Goal: Task Accomplishment & Management: Manage account settings

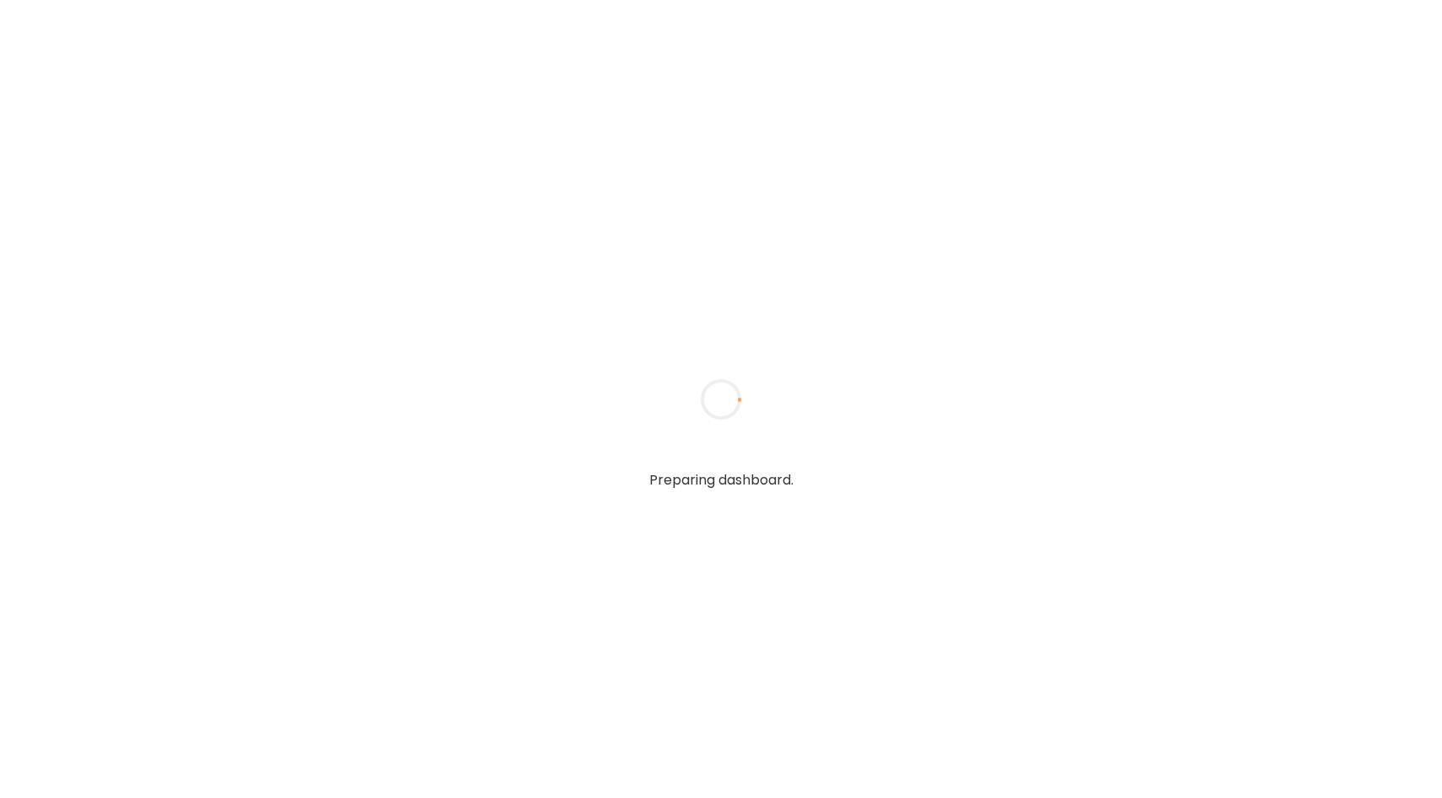
type input "**********"
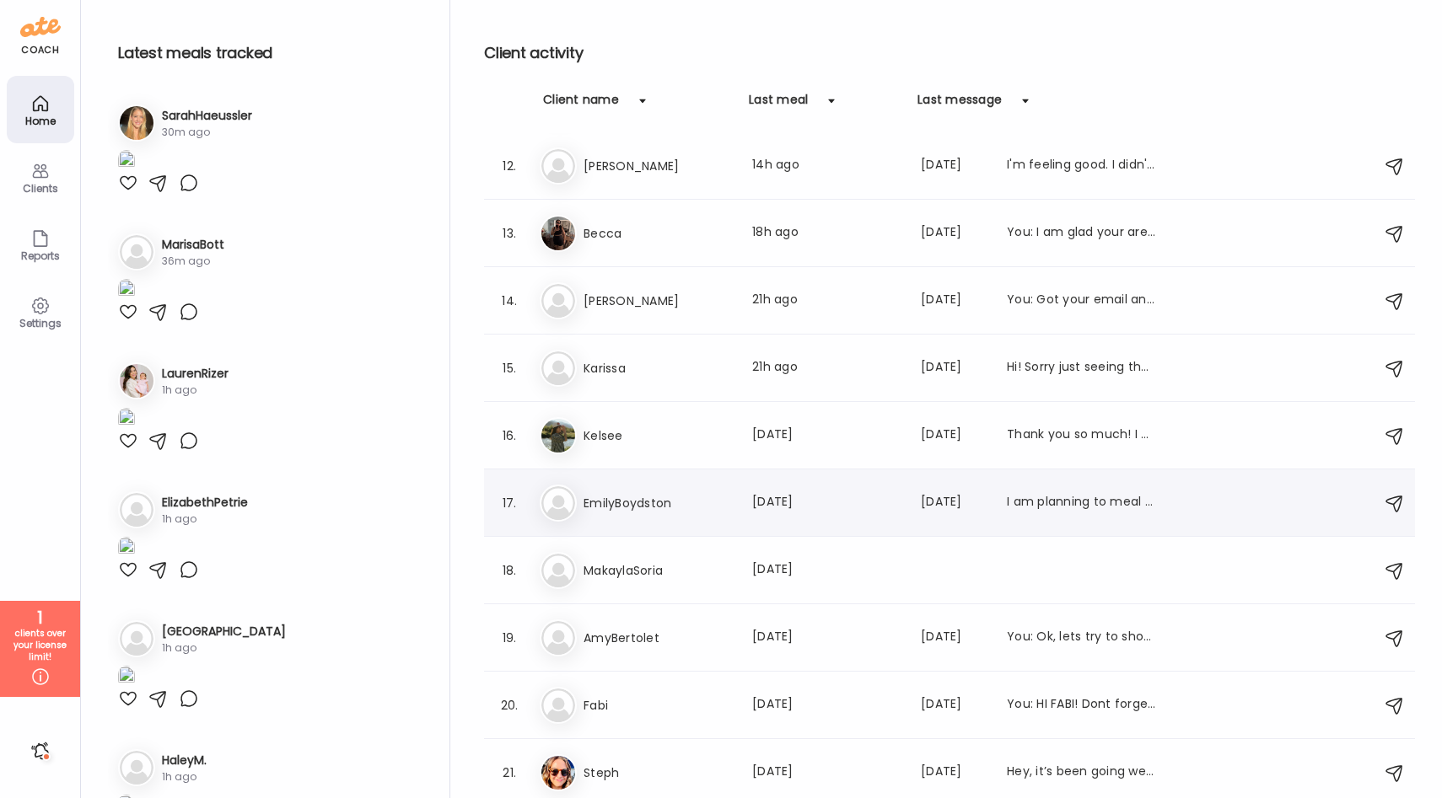
scroll to position [701, 0]
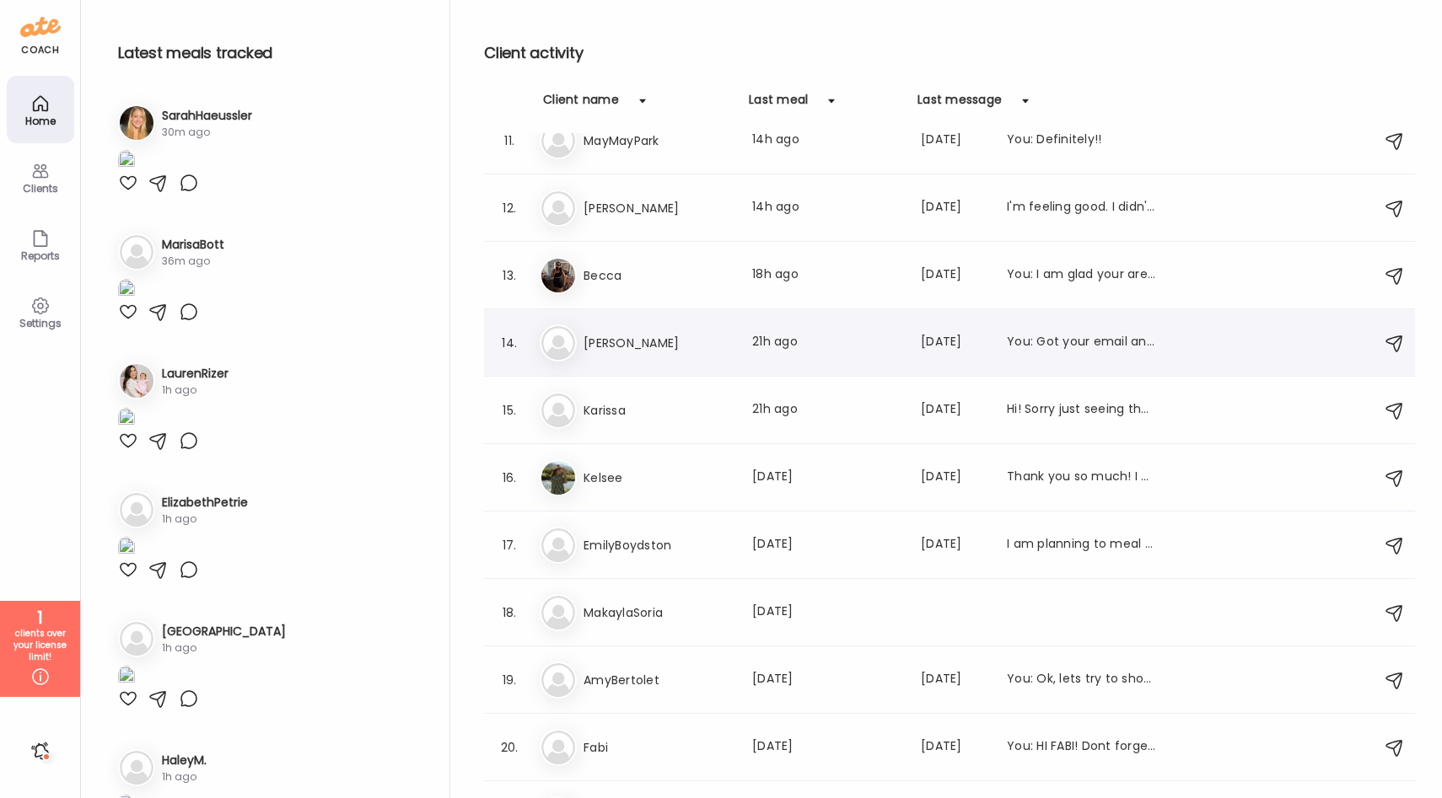
click at [710, 365] on div "14. sa sam Last meal: 21h ago Last message: 43d ago You: Got your email and I a…" at bounding box center [949, 342] width 931 height 67
click at [721, 343] on h3 "[PERSON_NAME]" at bounding box center [657, 343] width 148 height 20
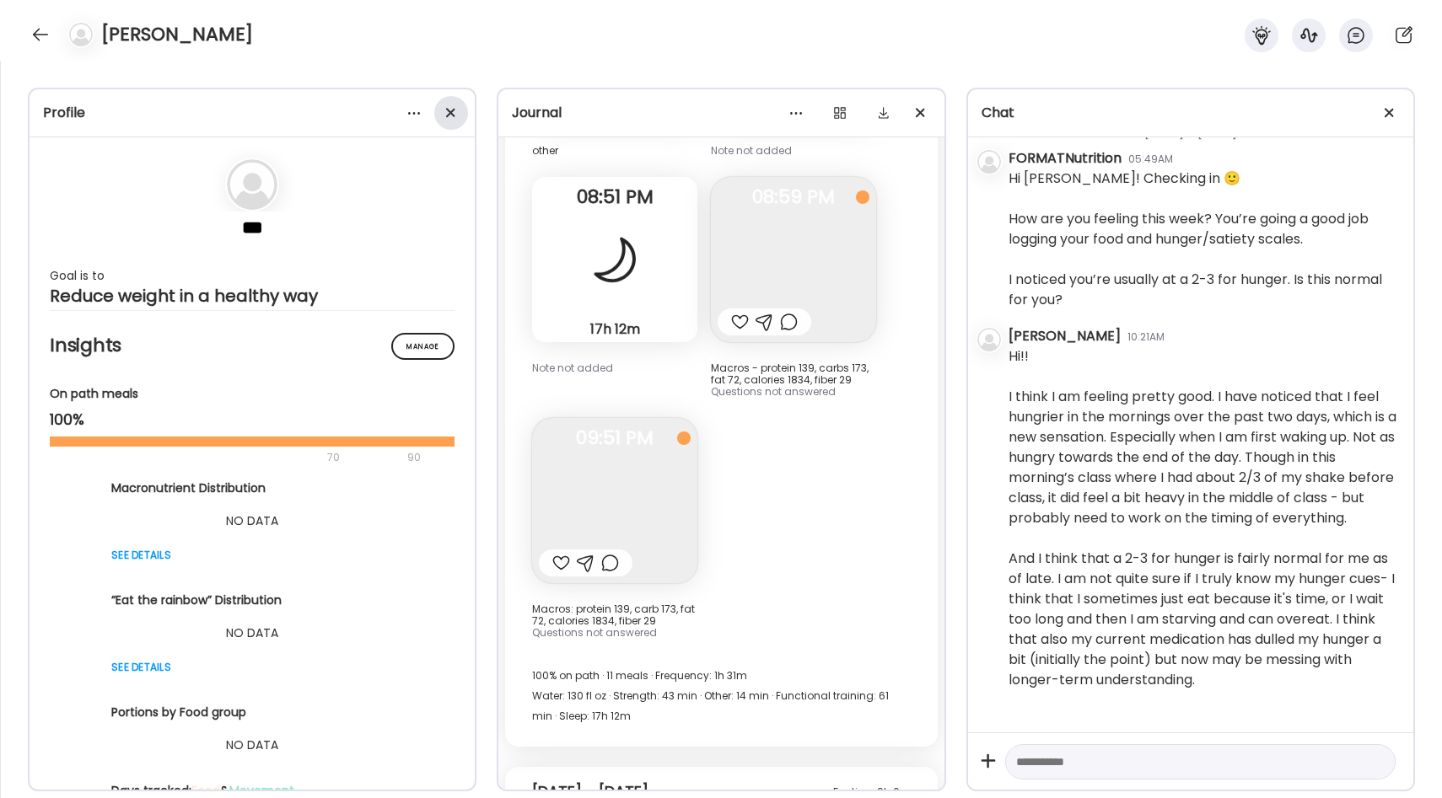
scroll to position [70150, 0]
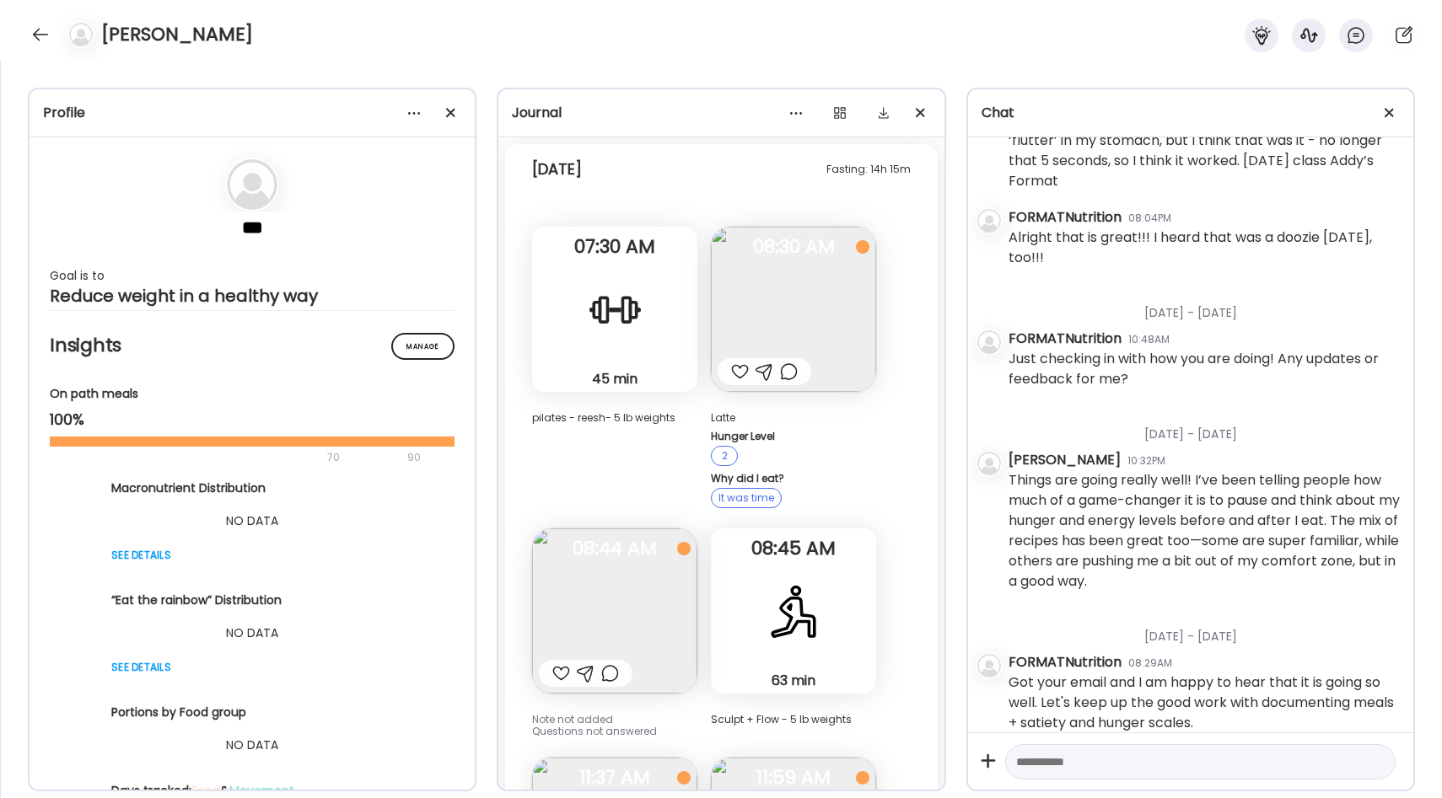
click at [453, 110] on span at bounding box center [450, 112] width 9 height 9
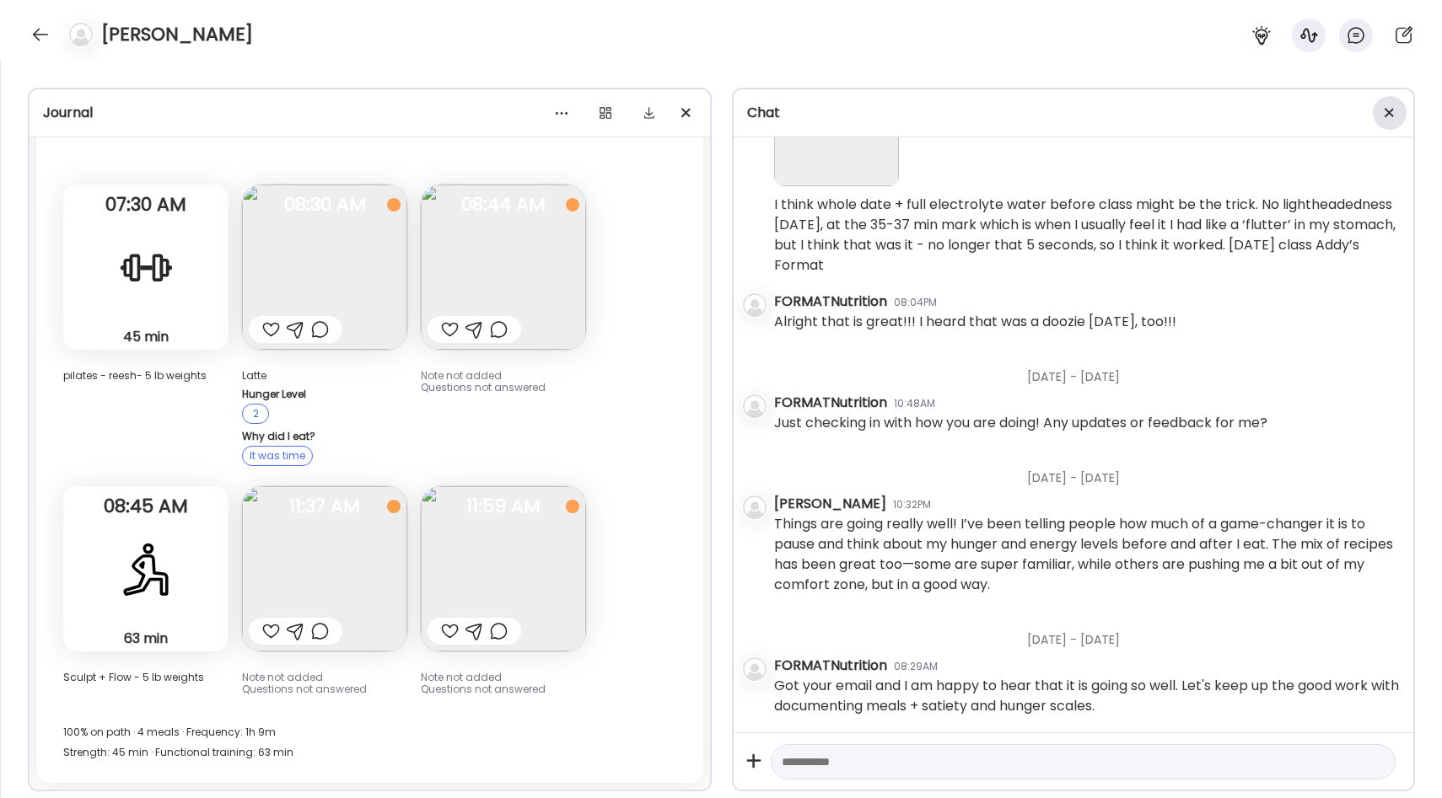
scroll to position [52487, 0]
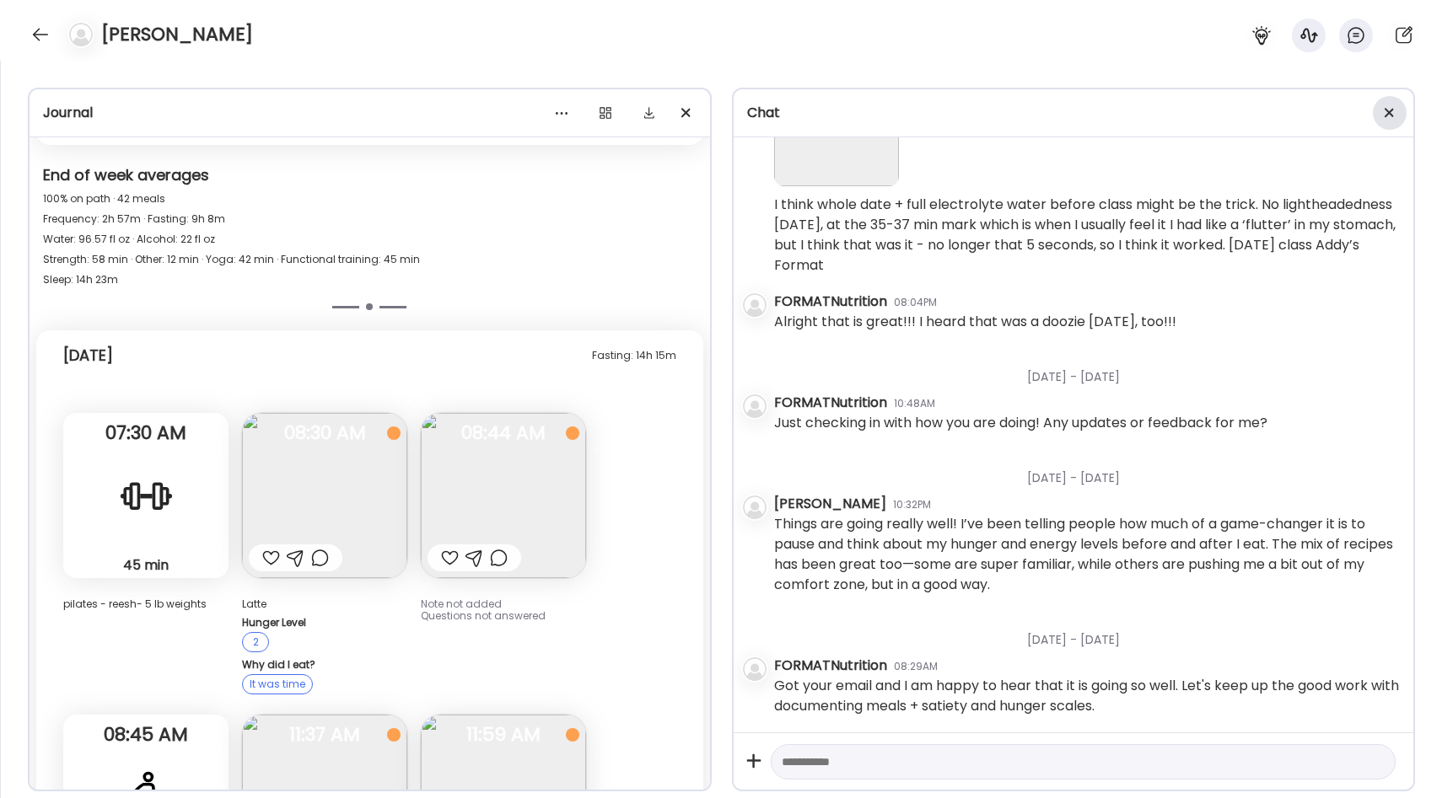
click at [1383, 116] on div at bounding box center [1390, 113] width 34 height 34
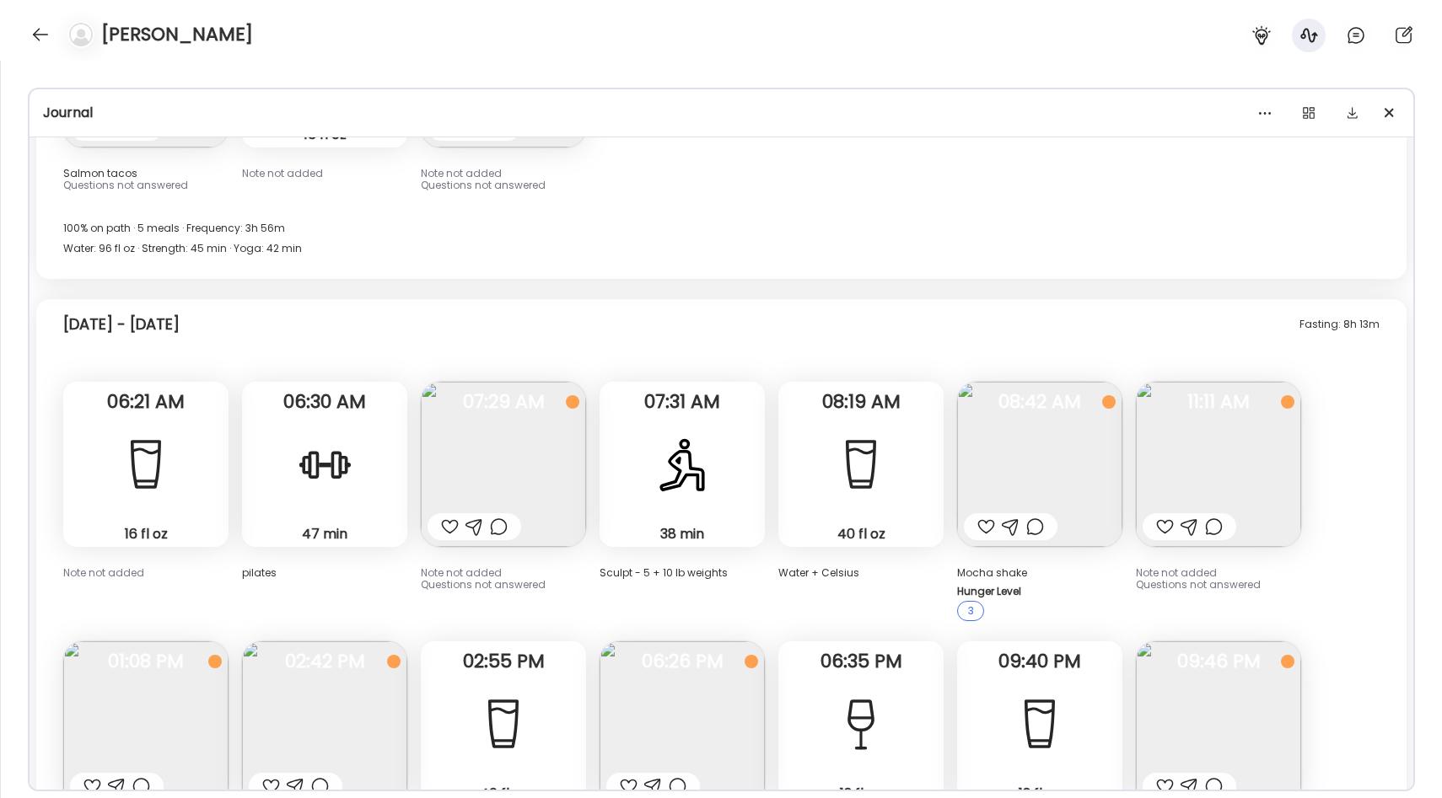
scroll to position [27414, 0]
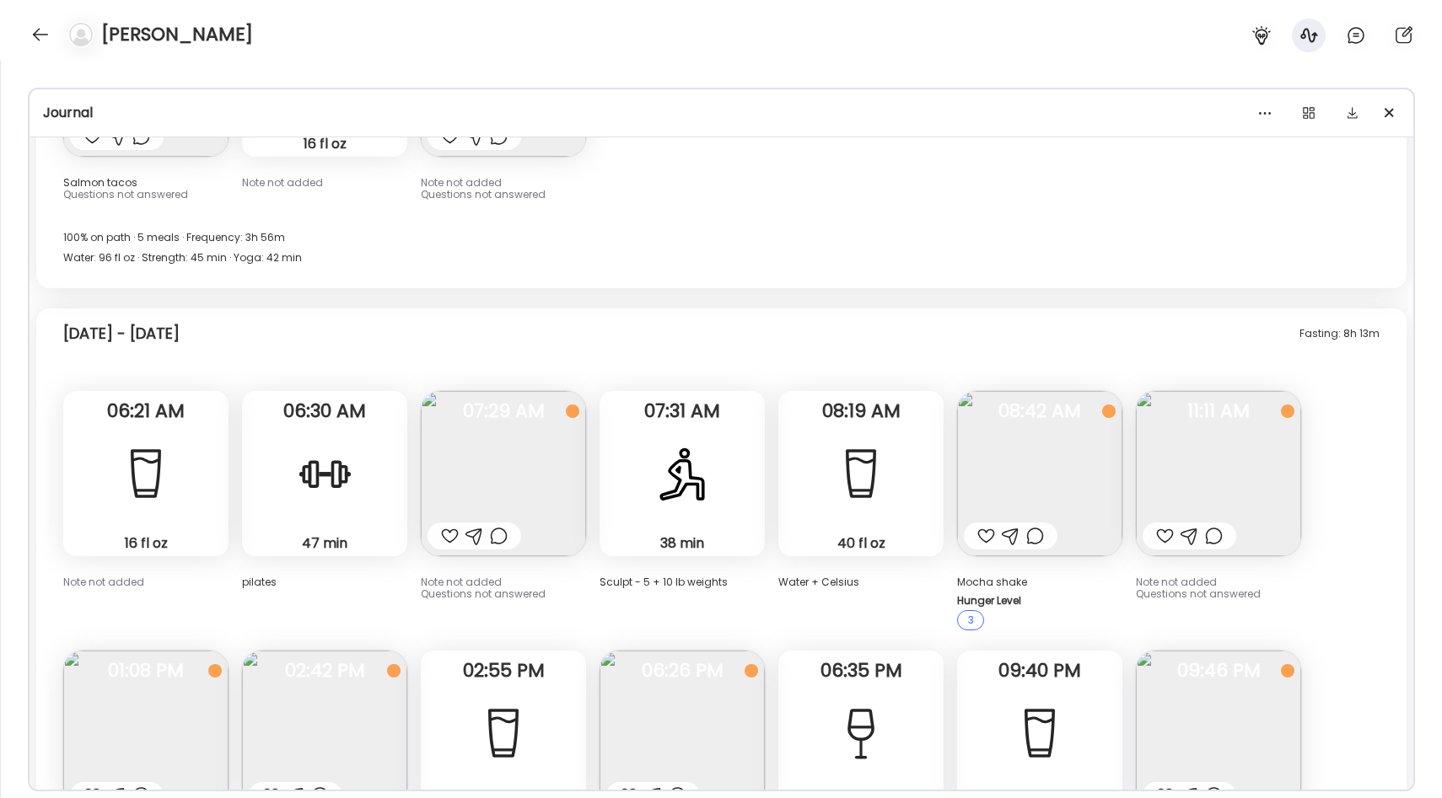
click at [1243, 651] on img at bounding box center [1218, 733] width 165 height 165
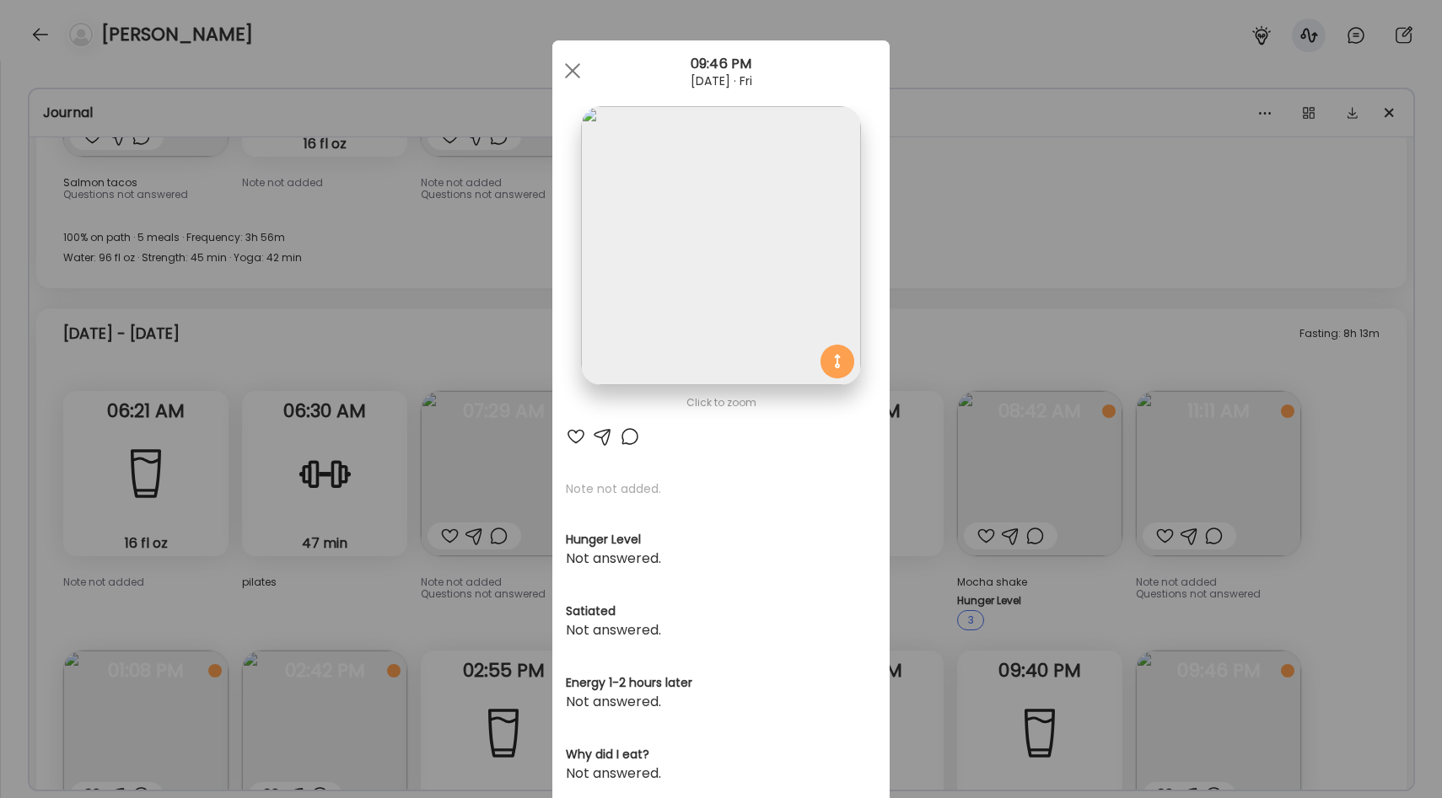
click at [368, 397] on div "Ate Coach Dashboard Wahoo! It’s official Take a moment to set up your Coach Pro…" at bounding box center [721, 399] width 1442 height 798
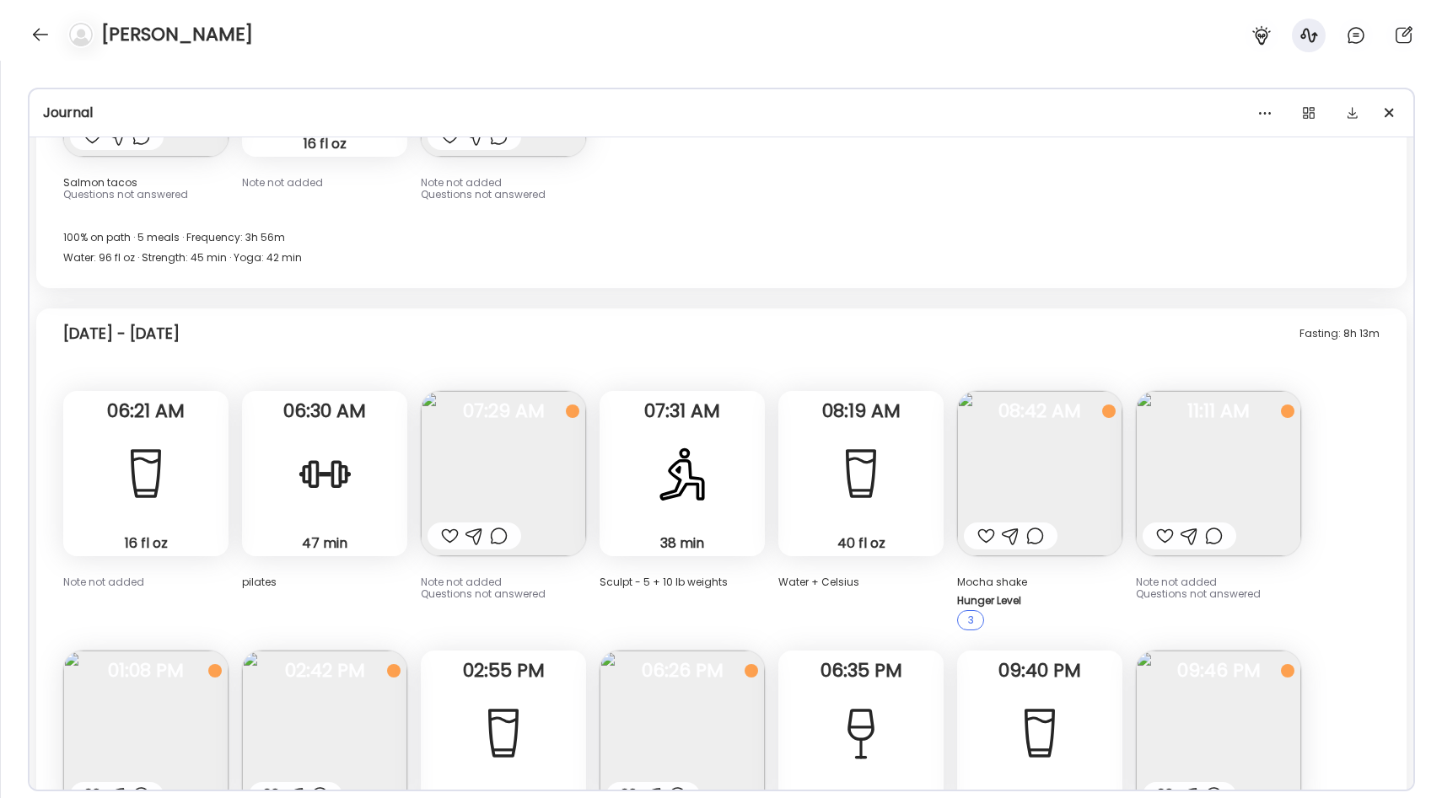
click at [502, 391] on img at bounding box center [503, 473] width 165 height 165
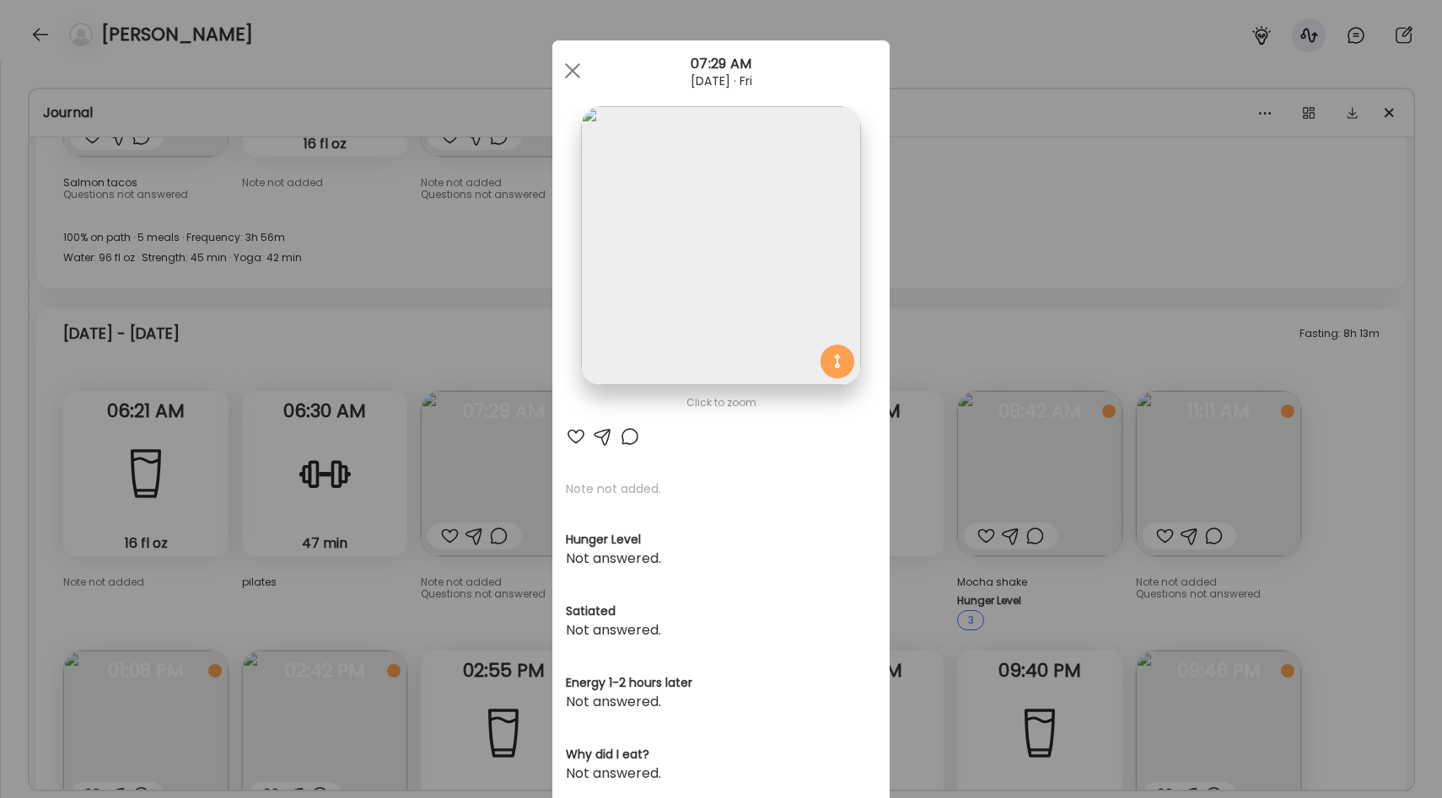
click at [440, 499] on div "Ate Coach Dashboard Wahoo! It’s official Take a moment to set up your Coach Pro…" at bounding box center [721, 399] width 1442 height 798
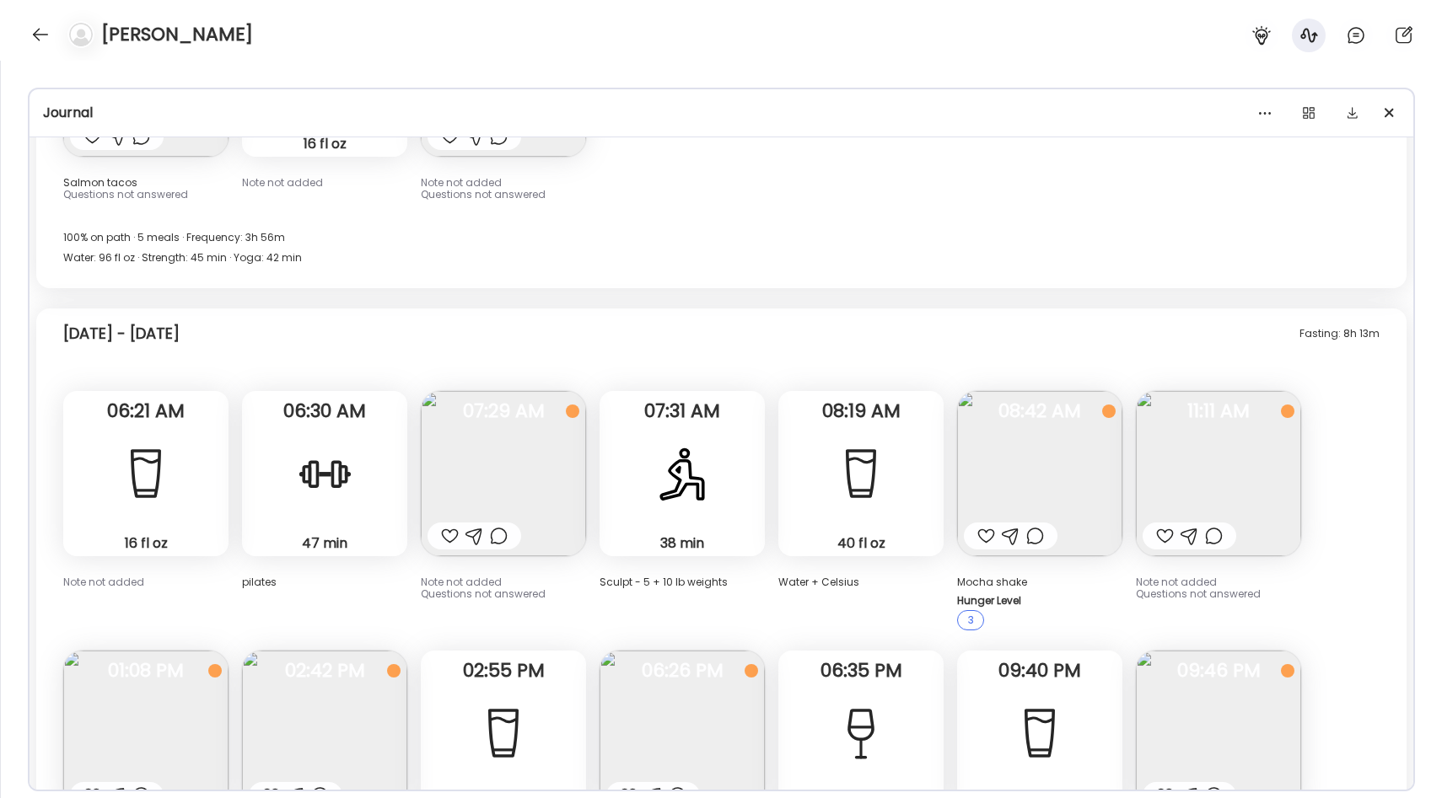
click at [172, 651] on img at bounding box center [145, 733] width 165 height 165
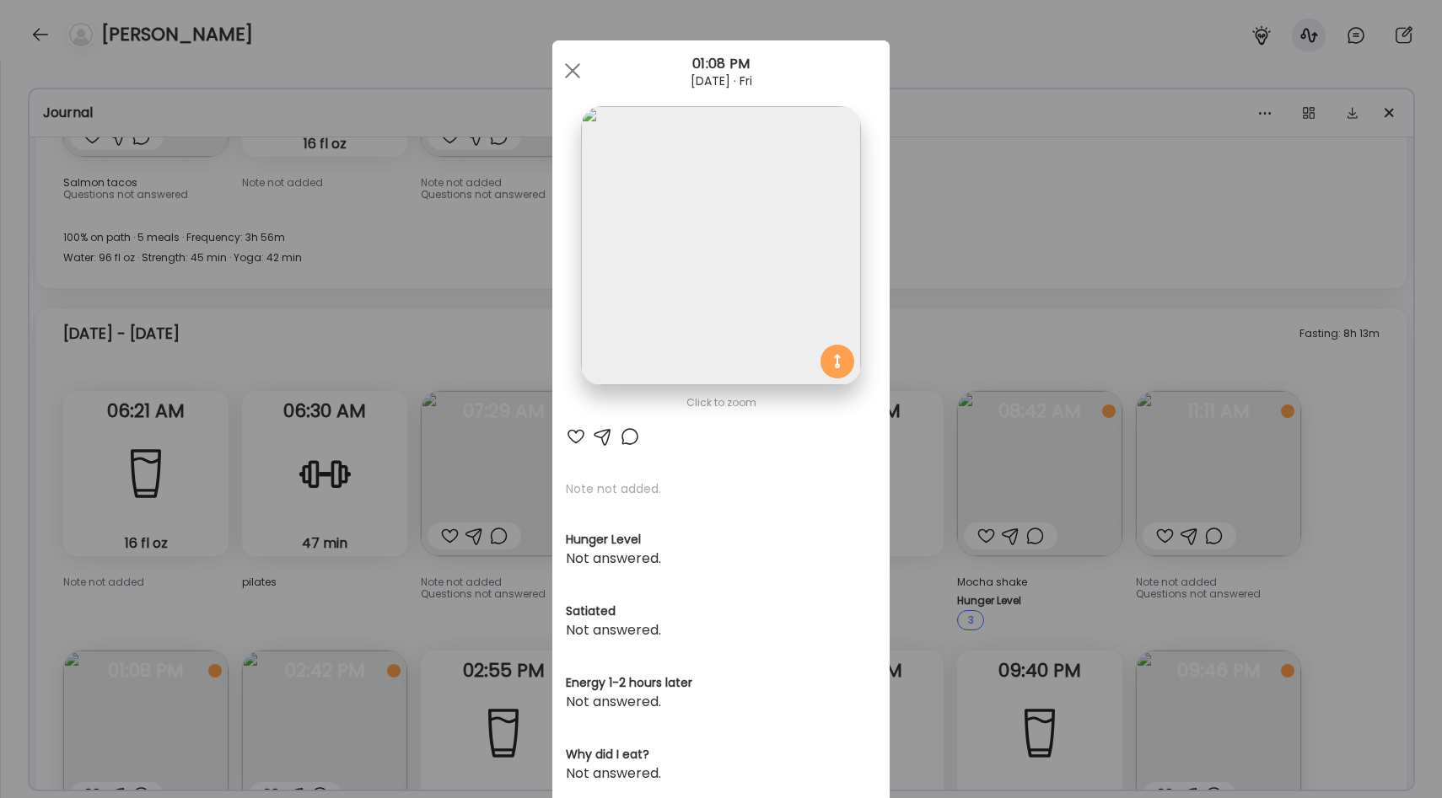
click at [420, 452] on div "Ate Coach Dashboard Wahoo! It’s official Take a moment to set up your Coach Pro…" at bounding box center [721, 399] width 1442 height 798
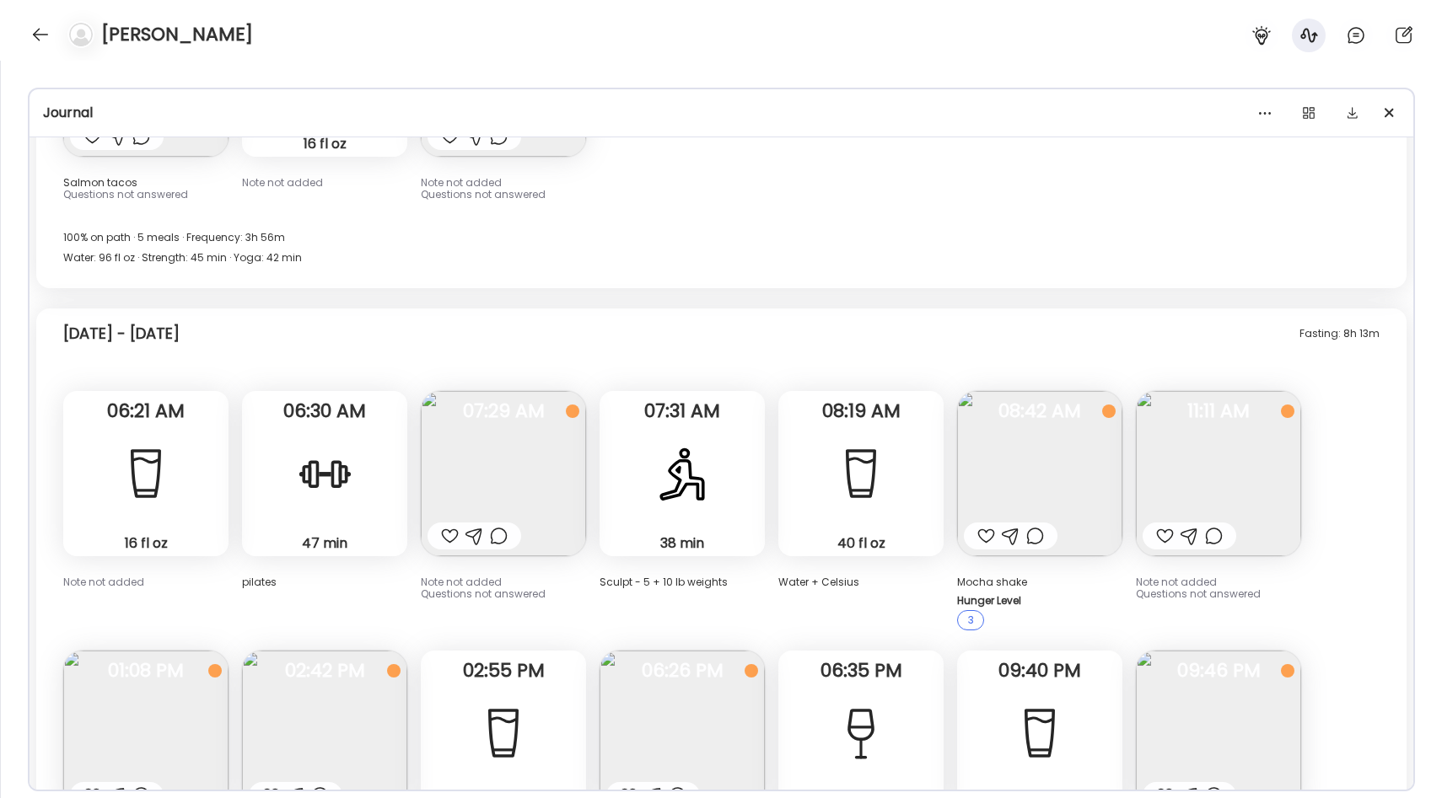
click at [346, 651] on img at bounding box center [324, 733] width 165 height 165
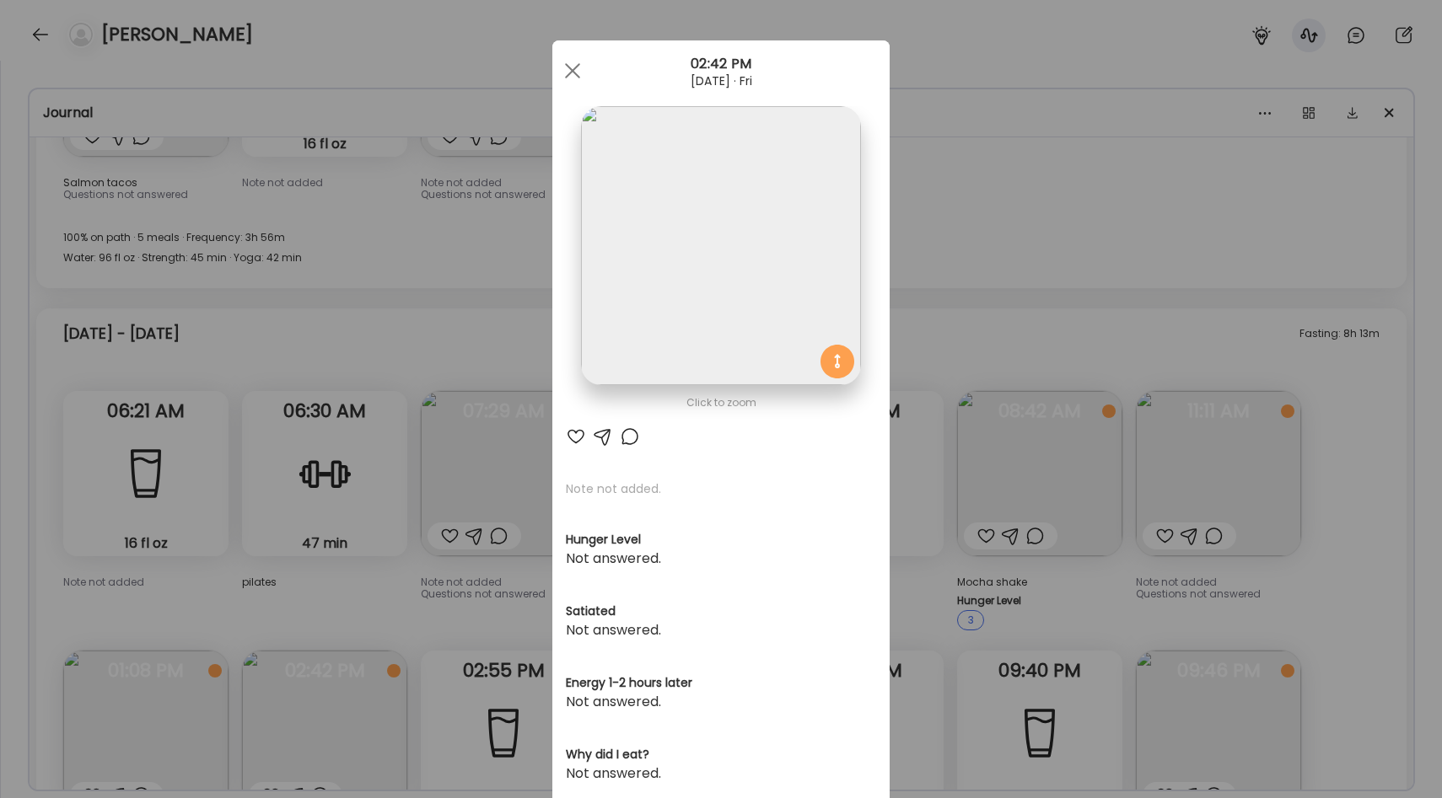
click at [411, 476] on div "Ate Coach Dashboard Wahoo! It’s official Take a moment to set up your Coach Pro…" at bounding box center [721, 399] width 1442 height 798
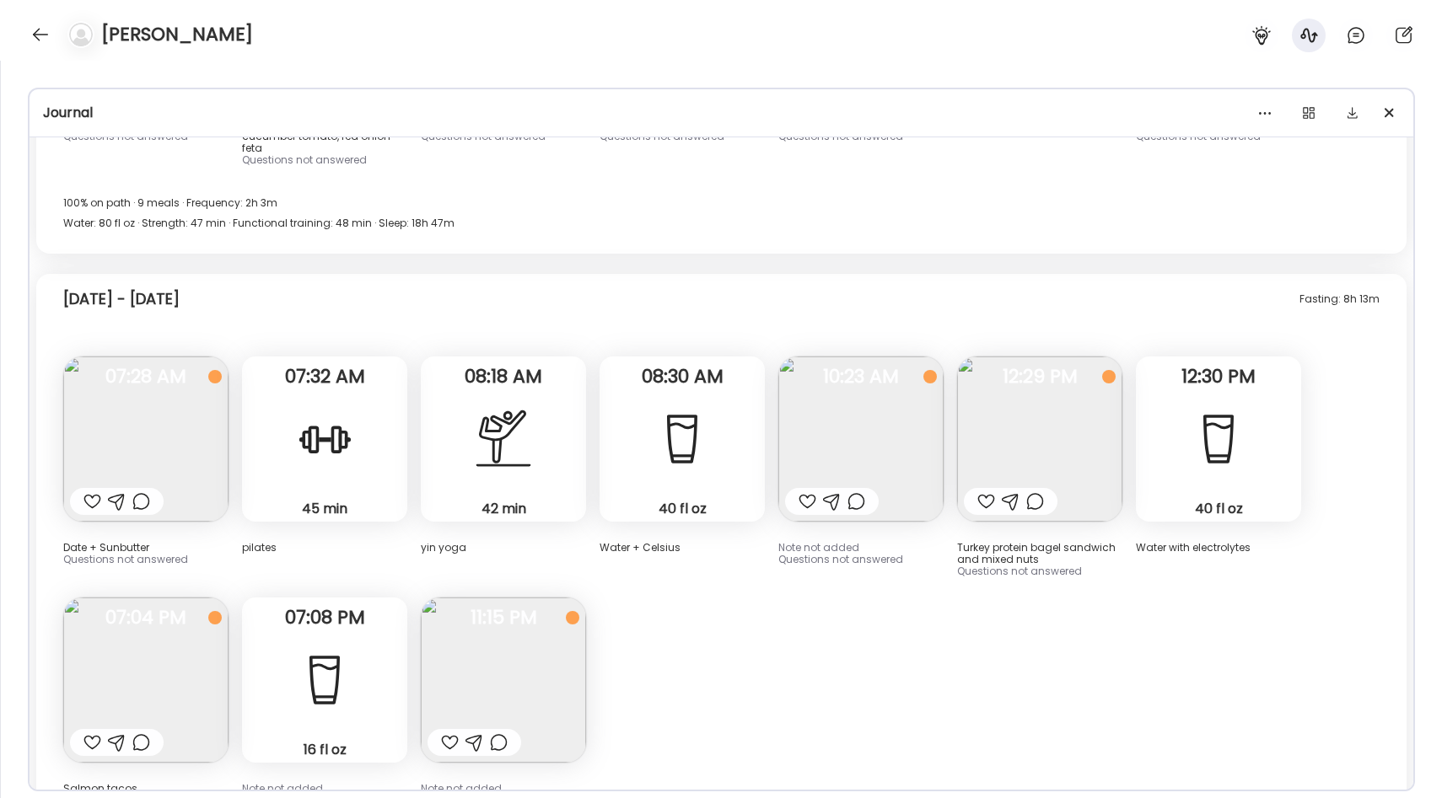
scroll to position [26816, 0]
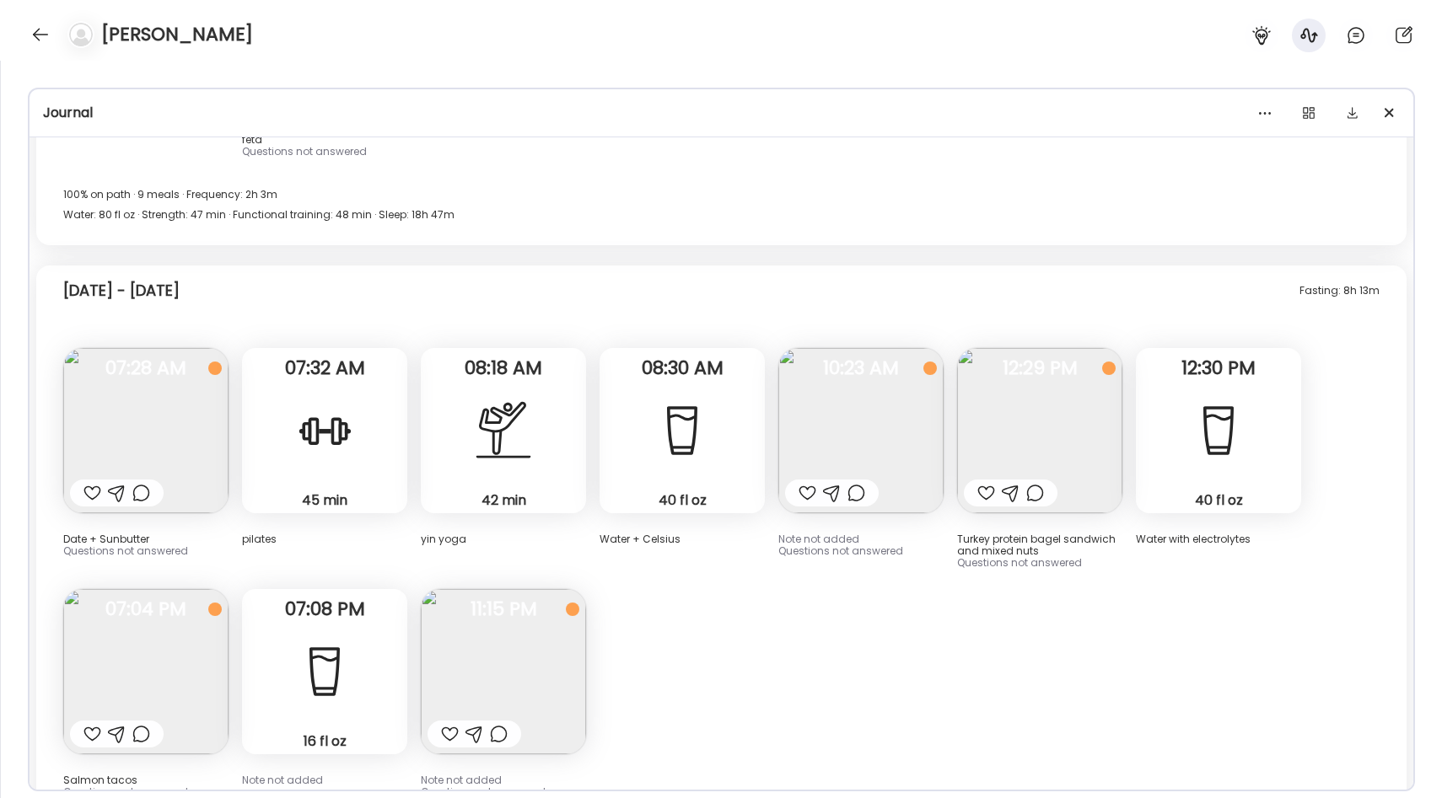
click at [528, 589] on img at bounding box center [503, 671] width 165 height 165
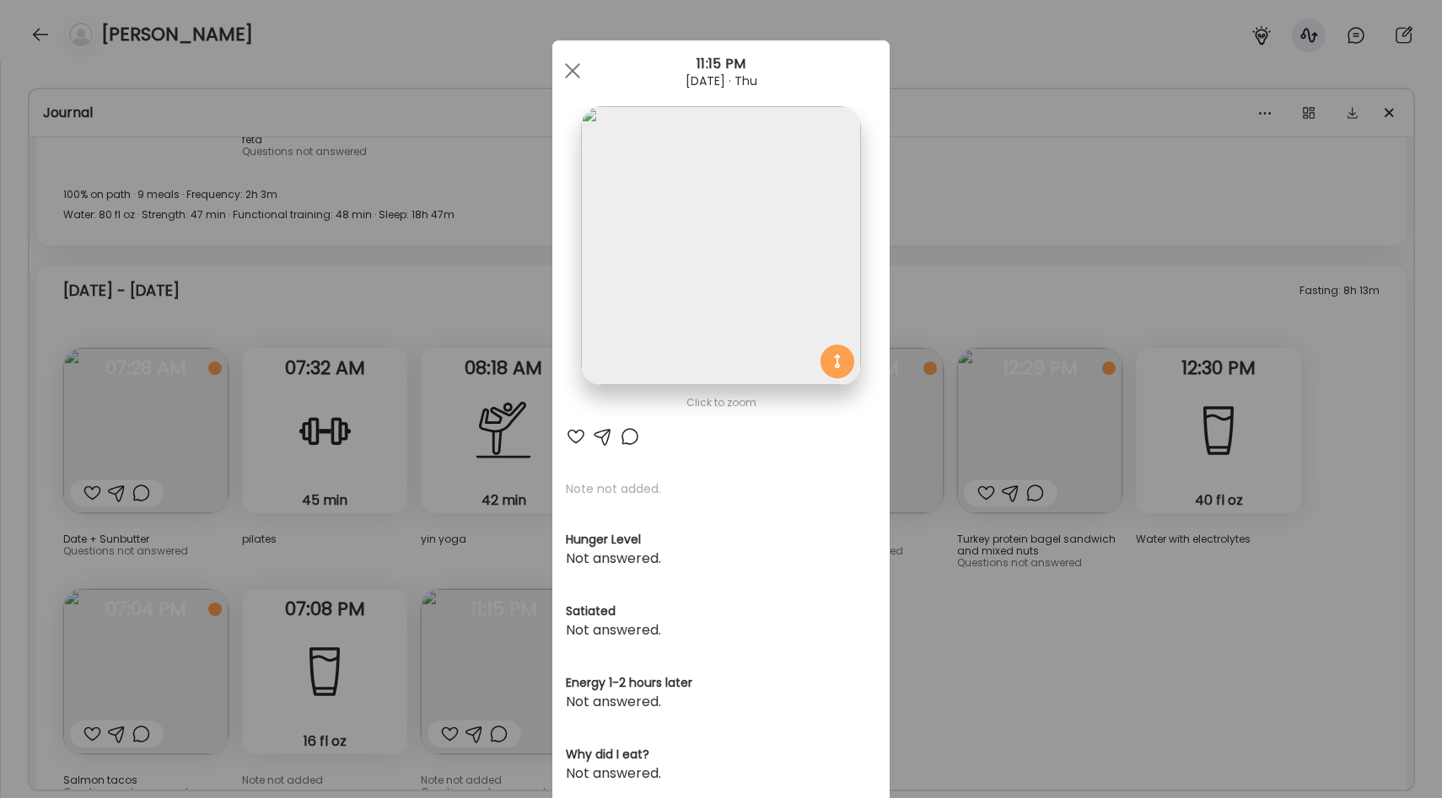
click at [962, 494] on div "Ate Coach Dashboard Wahoo! It’s official Take a moment to set up your Coach Pro…" at bounding box center [721, 399] width 1442 height 798
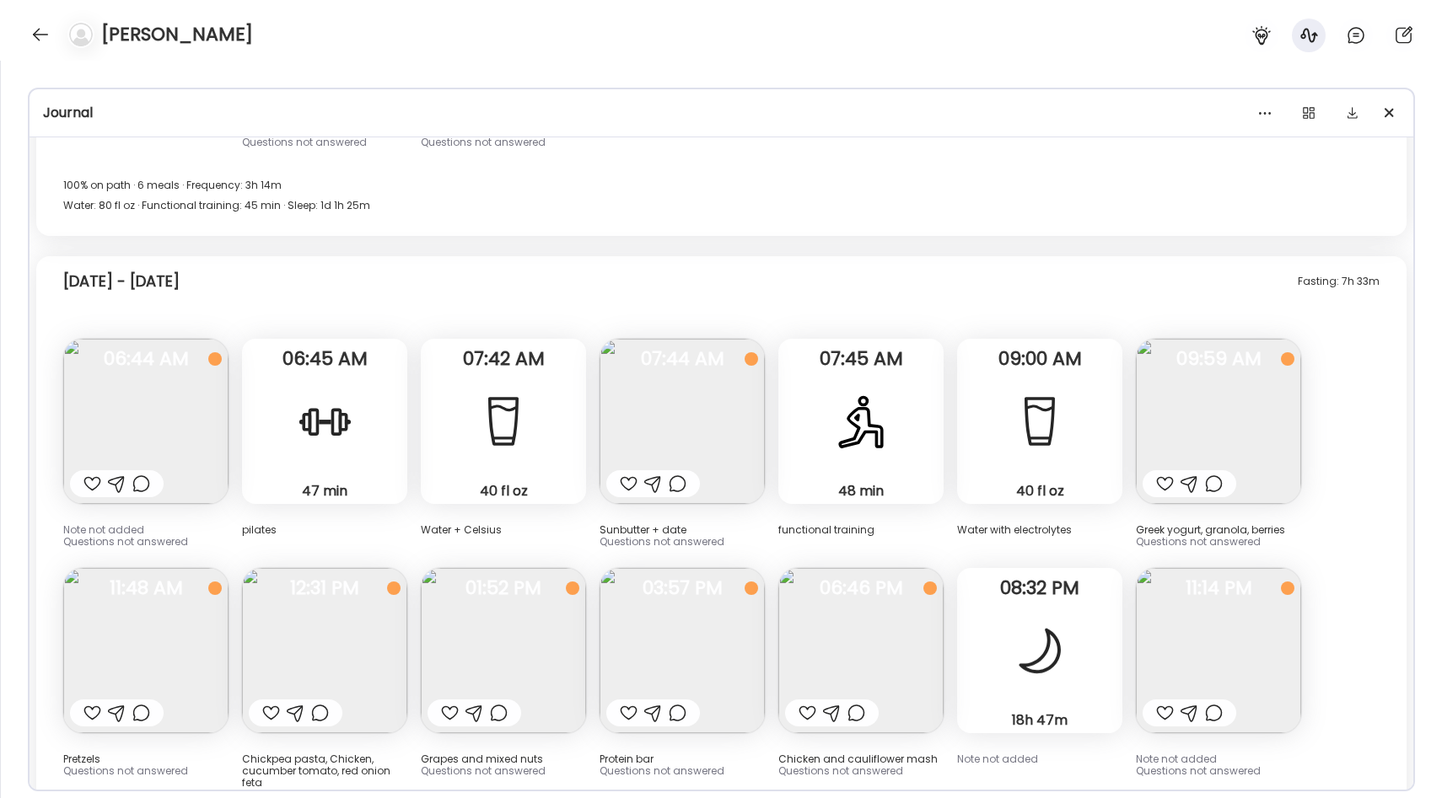
scroll to position [26172, 0]
click at [1255, 569] on img at bounding box center [1218, 651] width 165 height 165
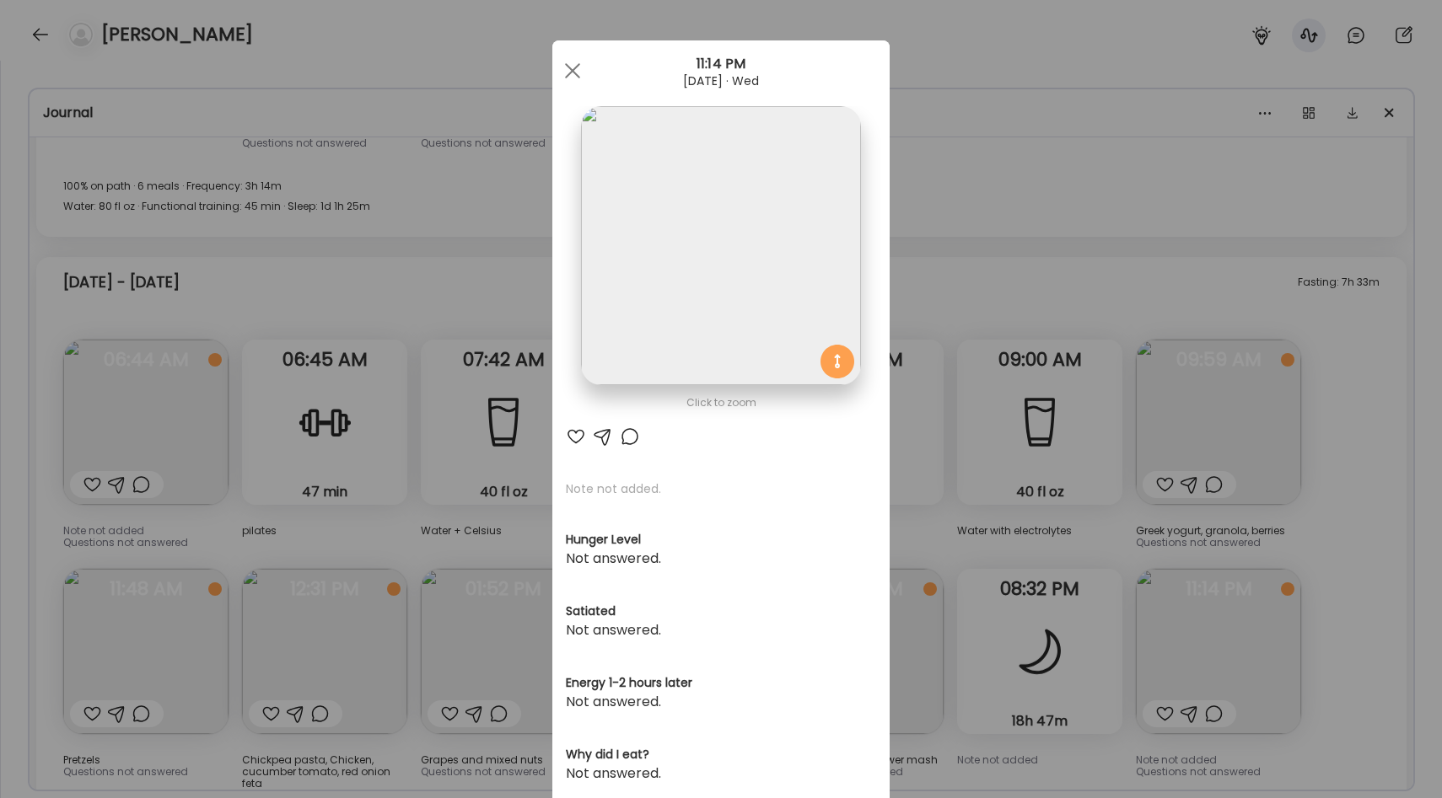
click at [1094, 471] on div "Ate Coach Dashboard Wahoo! It’s official Take a moment to set up your Coach Pro…" at bounding box center [721, 399] width 1442 height 798
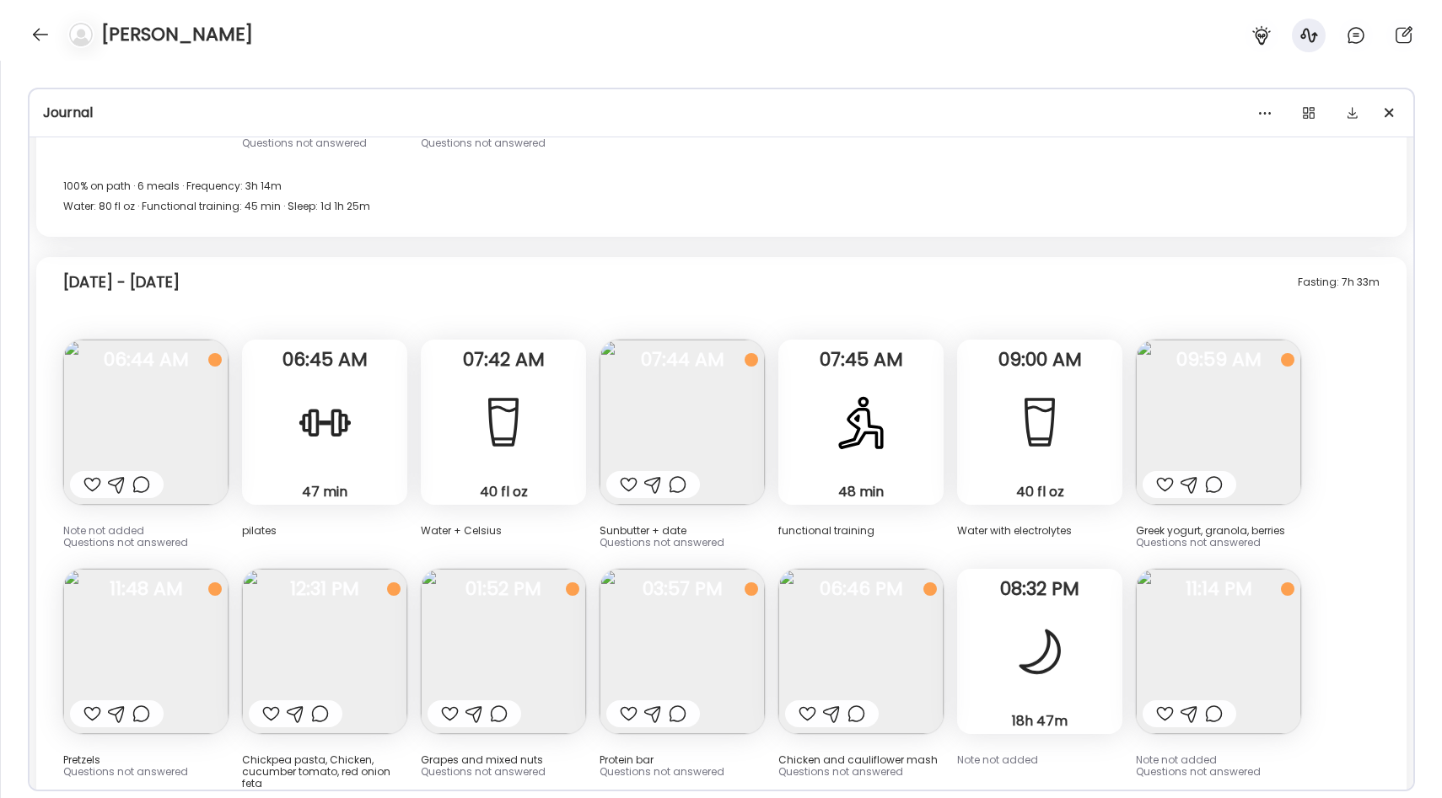
click at [1253, 569] on img at bounding box center [1218, 651] width 165 height 165
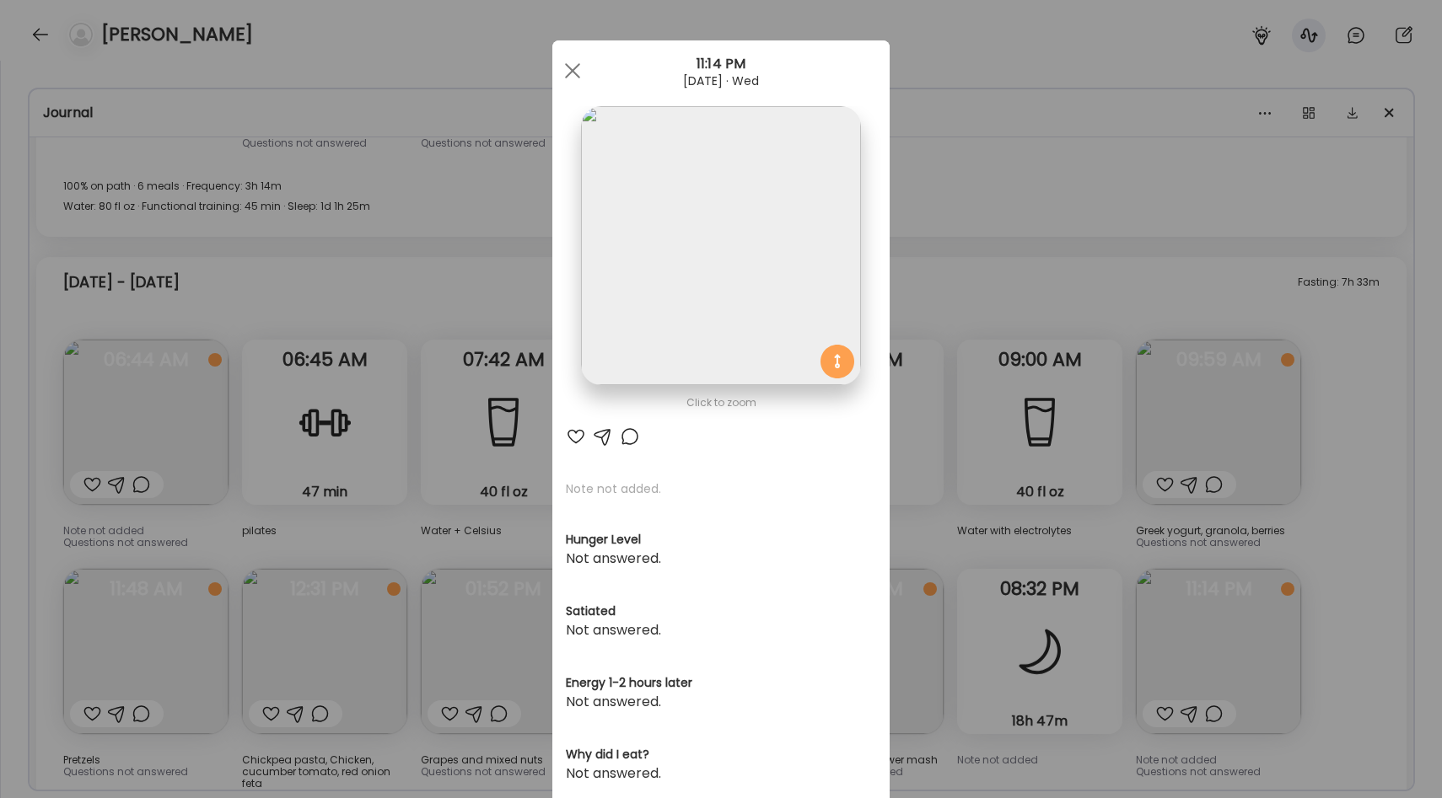
click at [1128, 654] on div "Ate Coach Dashboard Wahoo! It’s official Take a moment to set up your Coach Pro…" at bounding box center [721, 399] width 1442 height 798
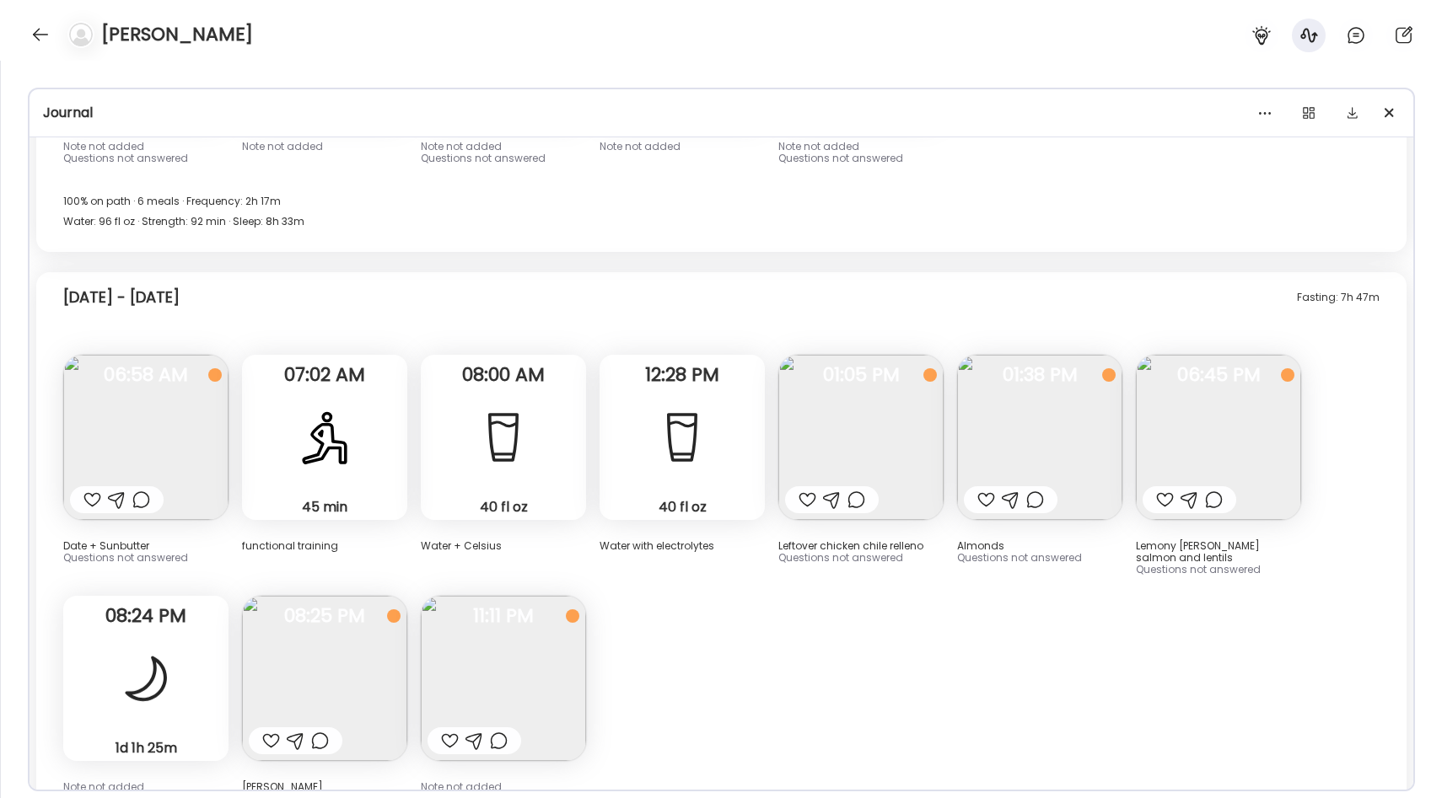
scroll to position [25515, 0]
click at [36, 32] on div at bounding box center [40, 34] width 27 height 27
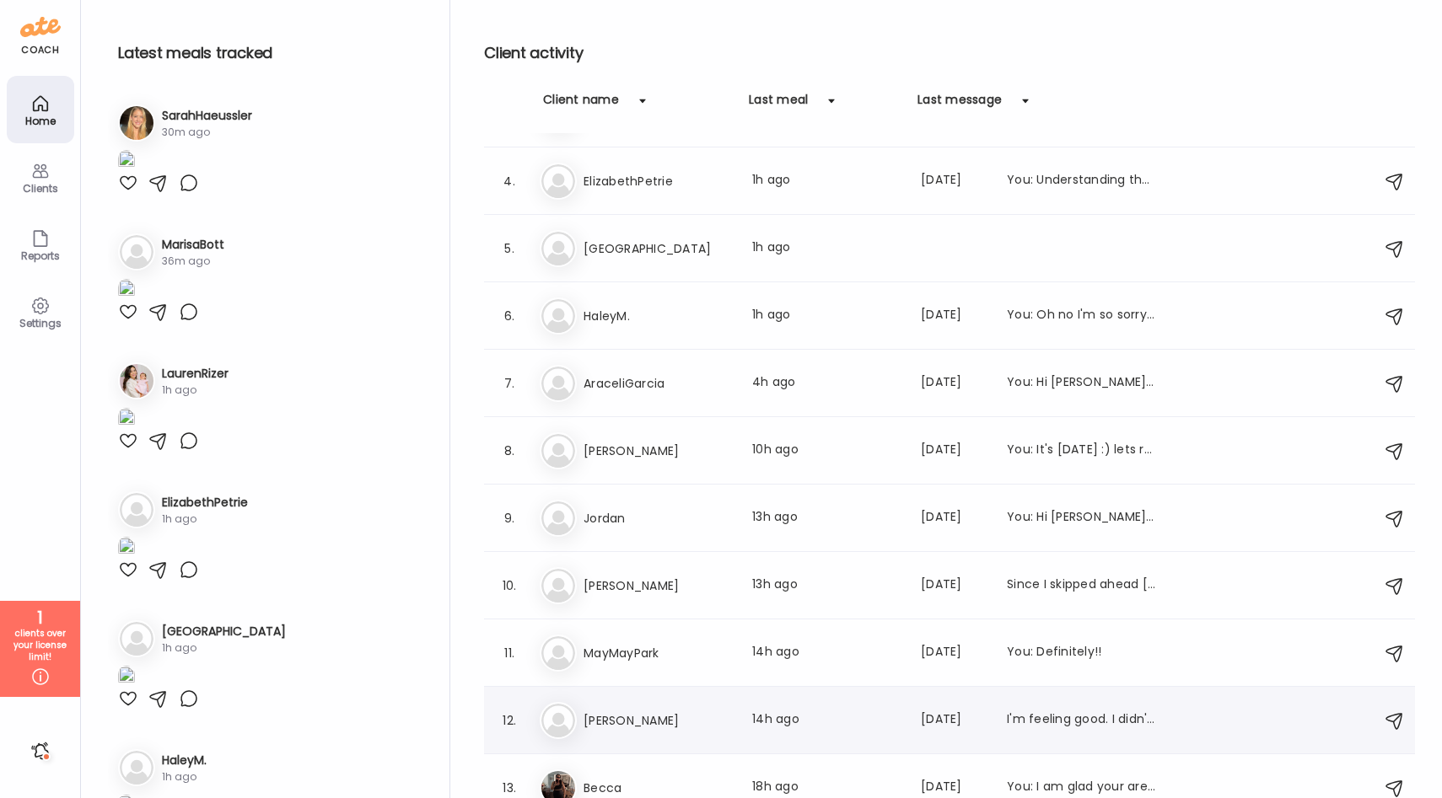
scroll to position [0, 0]
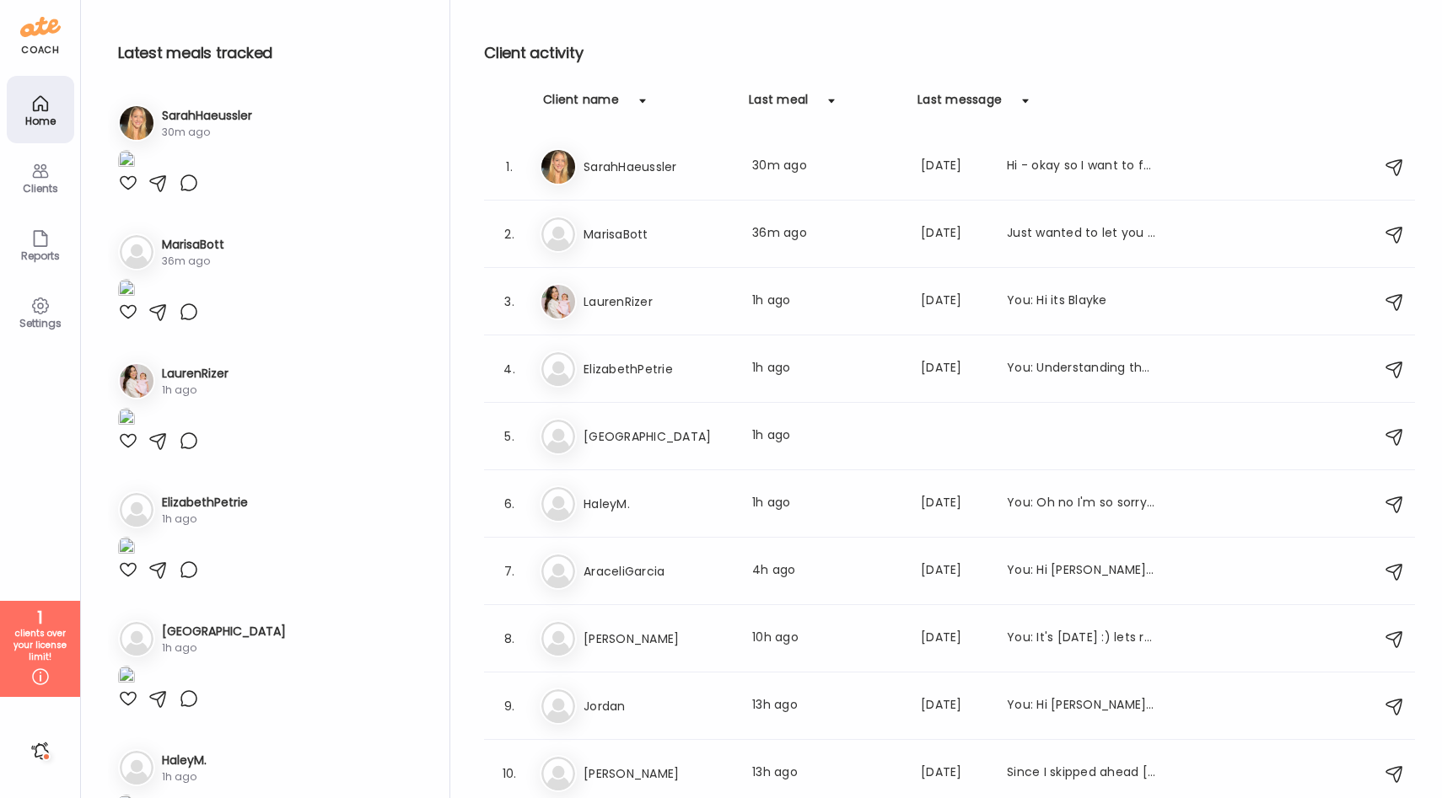
click at [46, 674] on icon at bounding box center [40, 677] width 20 height 20
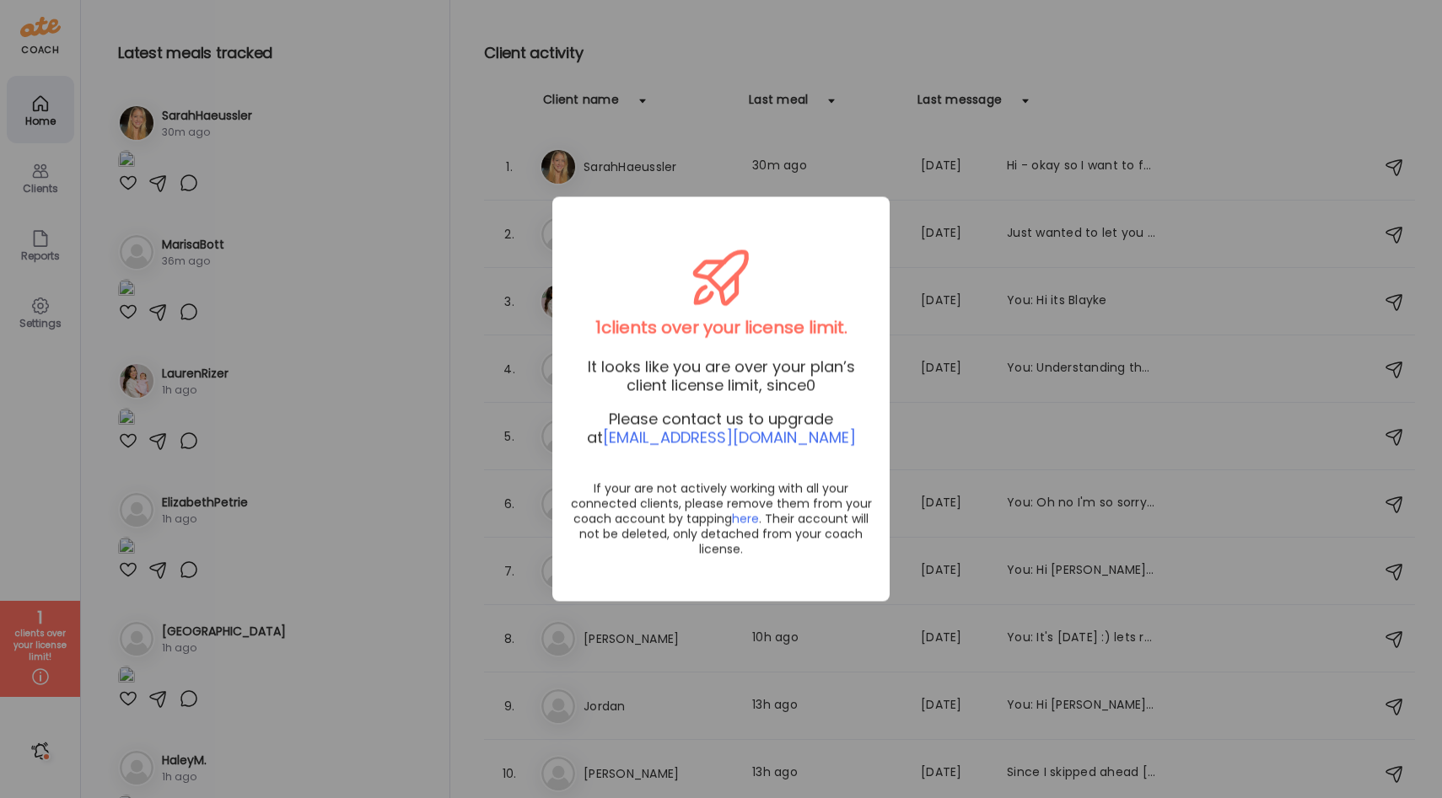
click at [928, 444] on div "Ate Coach Dashboard Wahoo! It’s official Take a moment to set up your Coach Pro…" at bounding box center [721, 399] width 1442 height 798
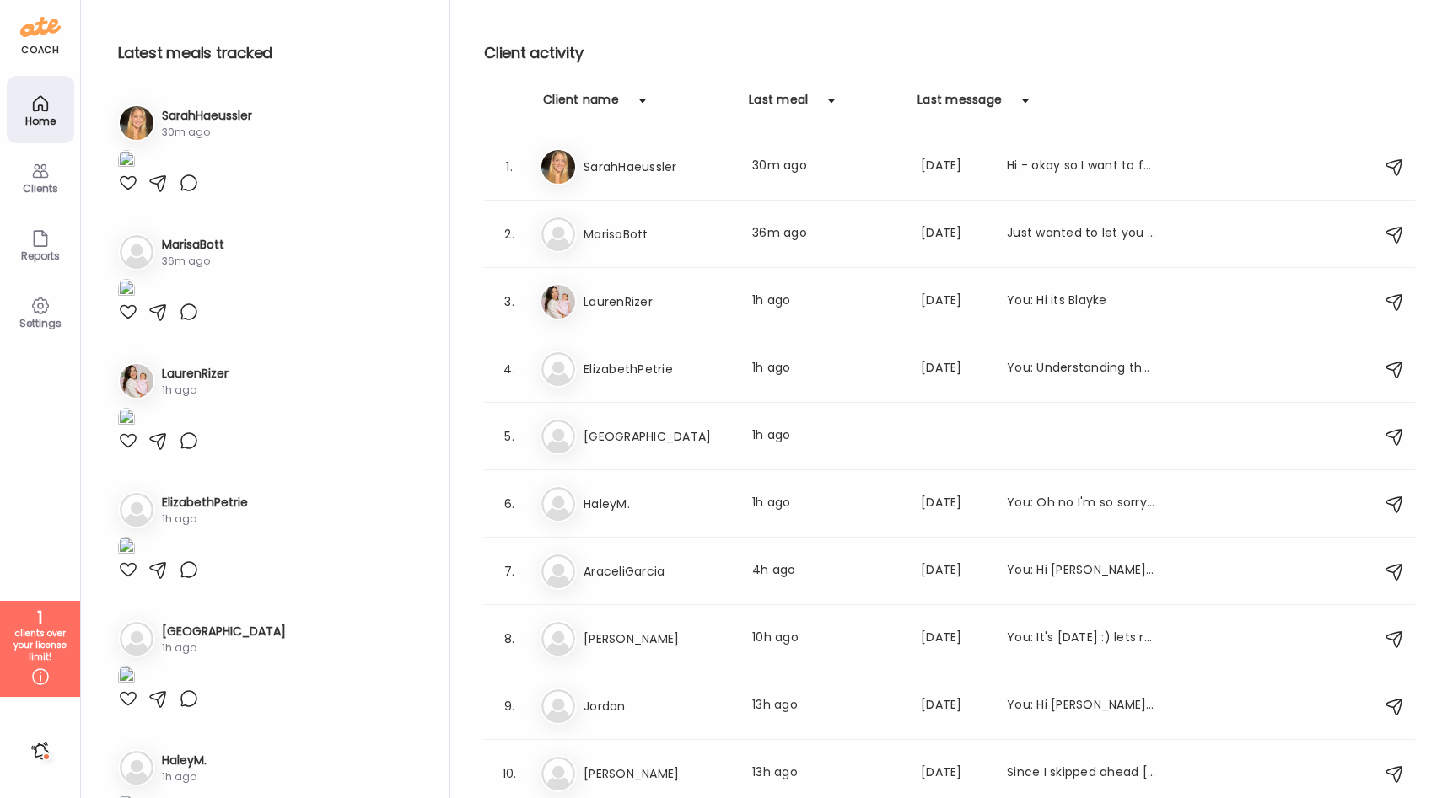
click at [47, 23] on img at bounding box center [40, 26] width 40 height 27
click at [40, 747] on div at bounding box center [40, 751] width 27 height 27
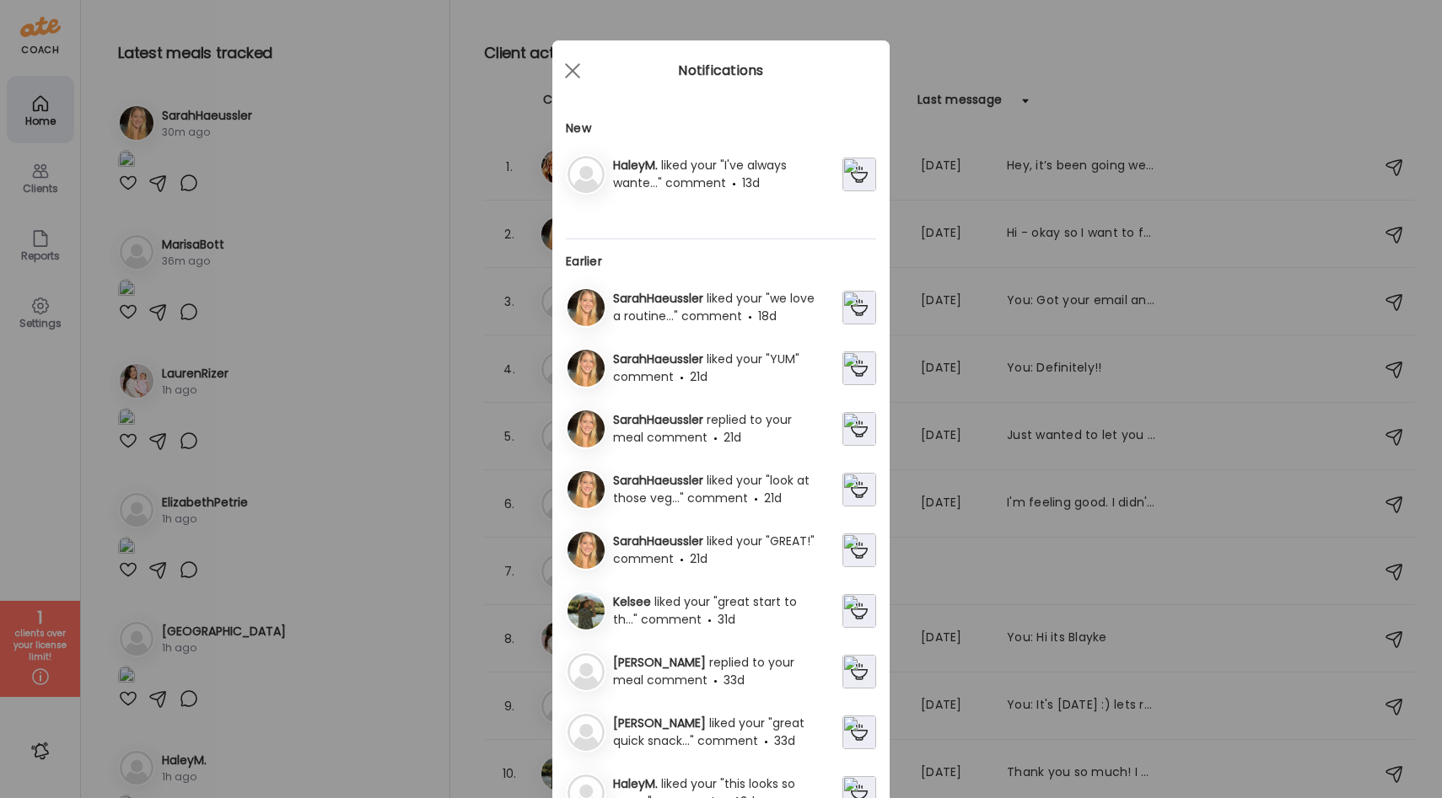
click at [707, 173] on span "liked your "I've always wante..." comment" at bounding box center [700, 174] width 174 height 35
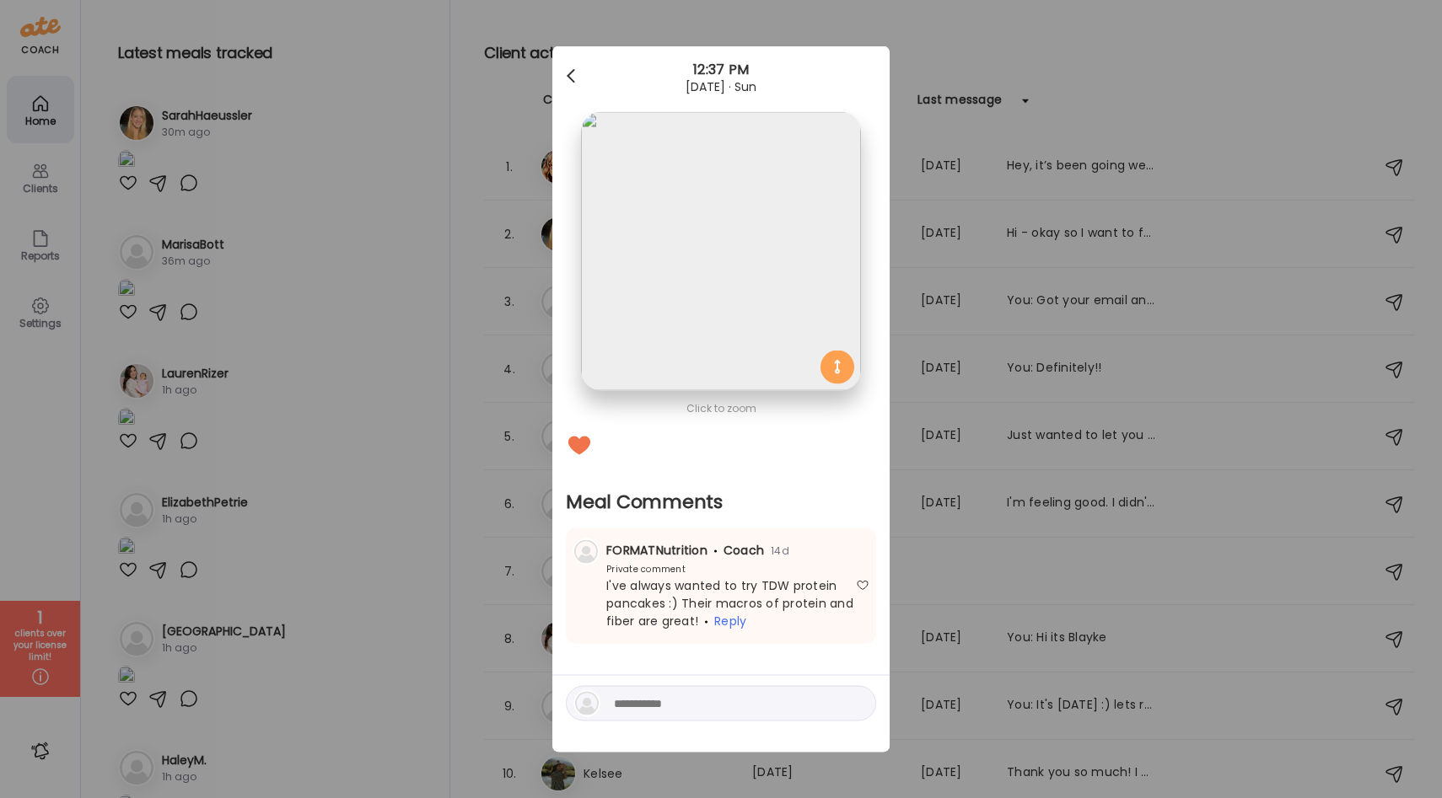
click at [576, 72] on div at bounding box center [573, 77] width 34 height 34
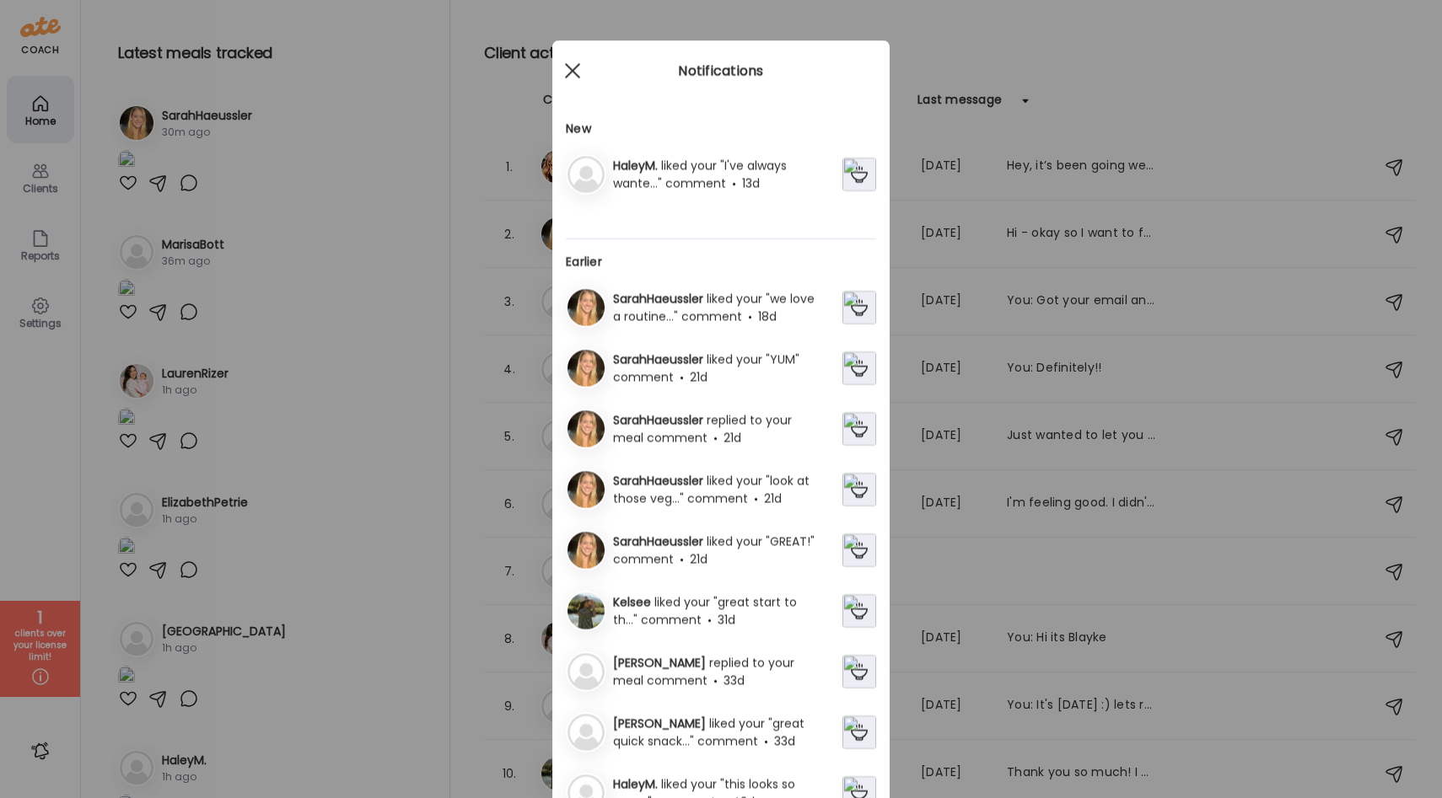
click at [569, 71] on div at bounding box center [573, 71] width 34 height 34
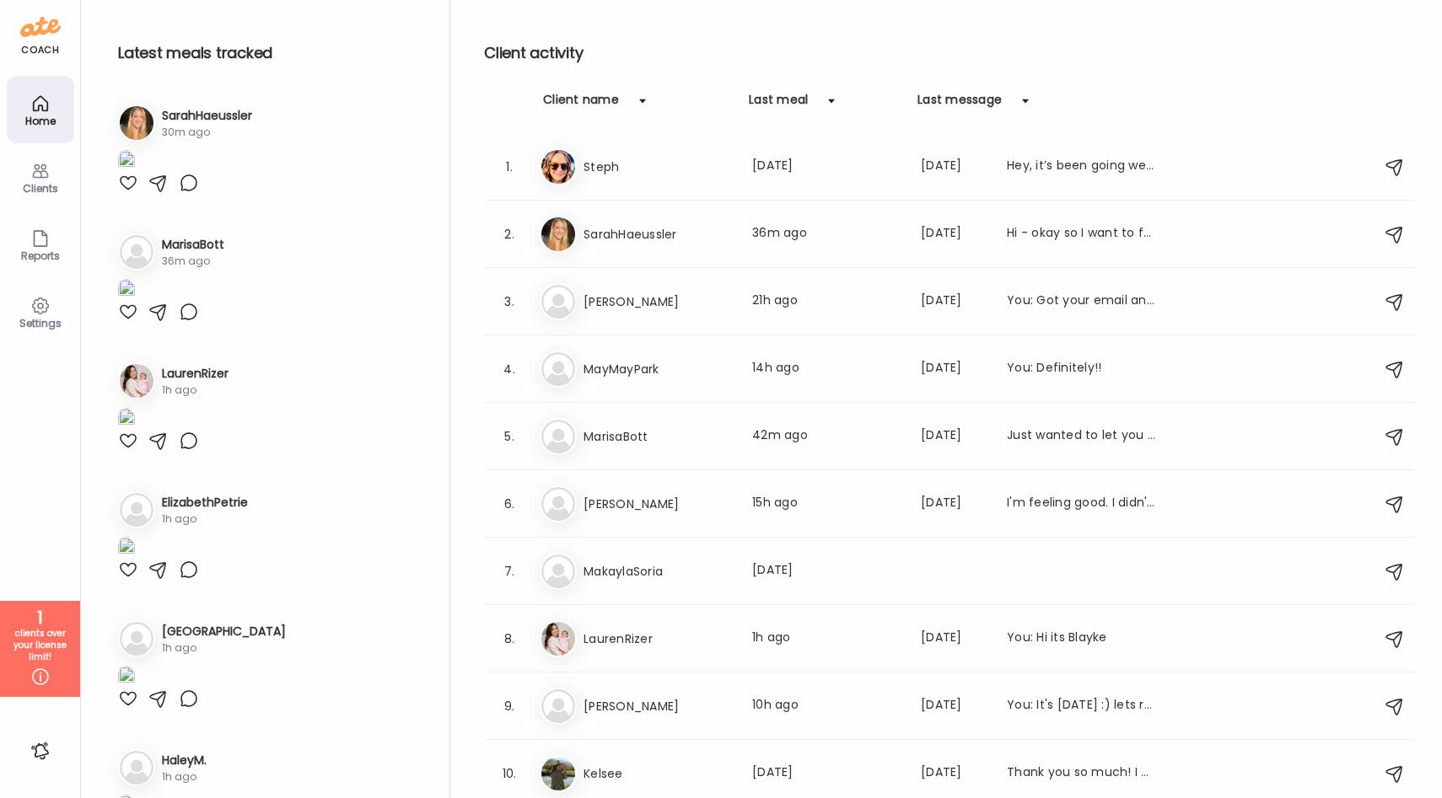
click at [46, 190] on div "Clients" at bounding box center [40, 188] width 61 height 11
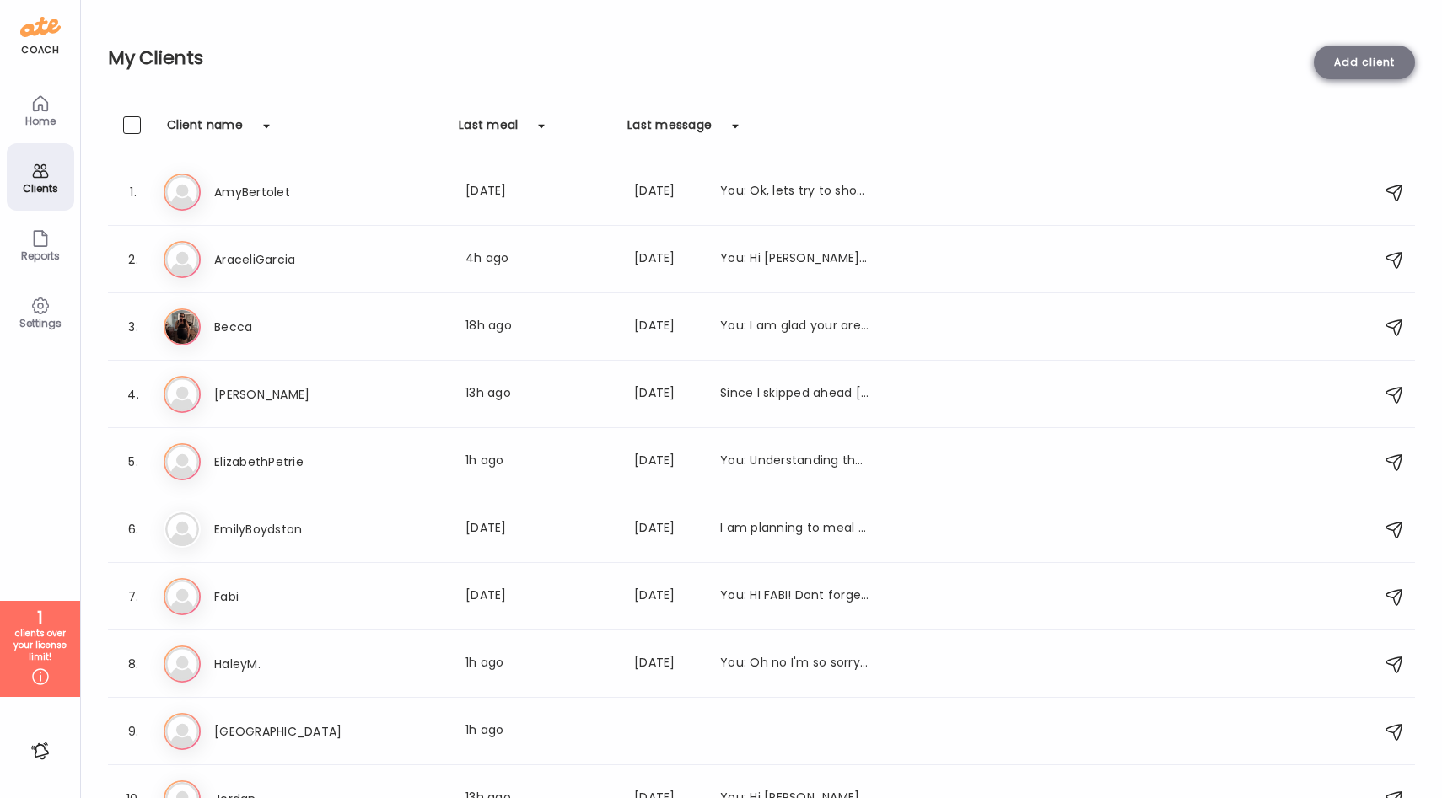
click at [1379, 71] on div "Add client" at bounding box center [1364, 63] width 101 height 34
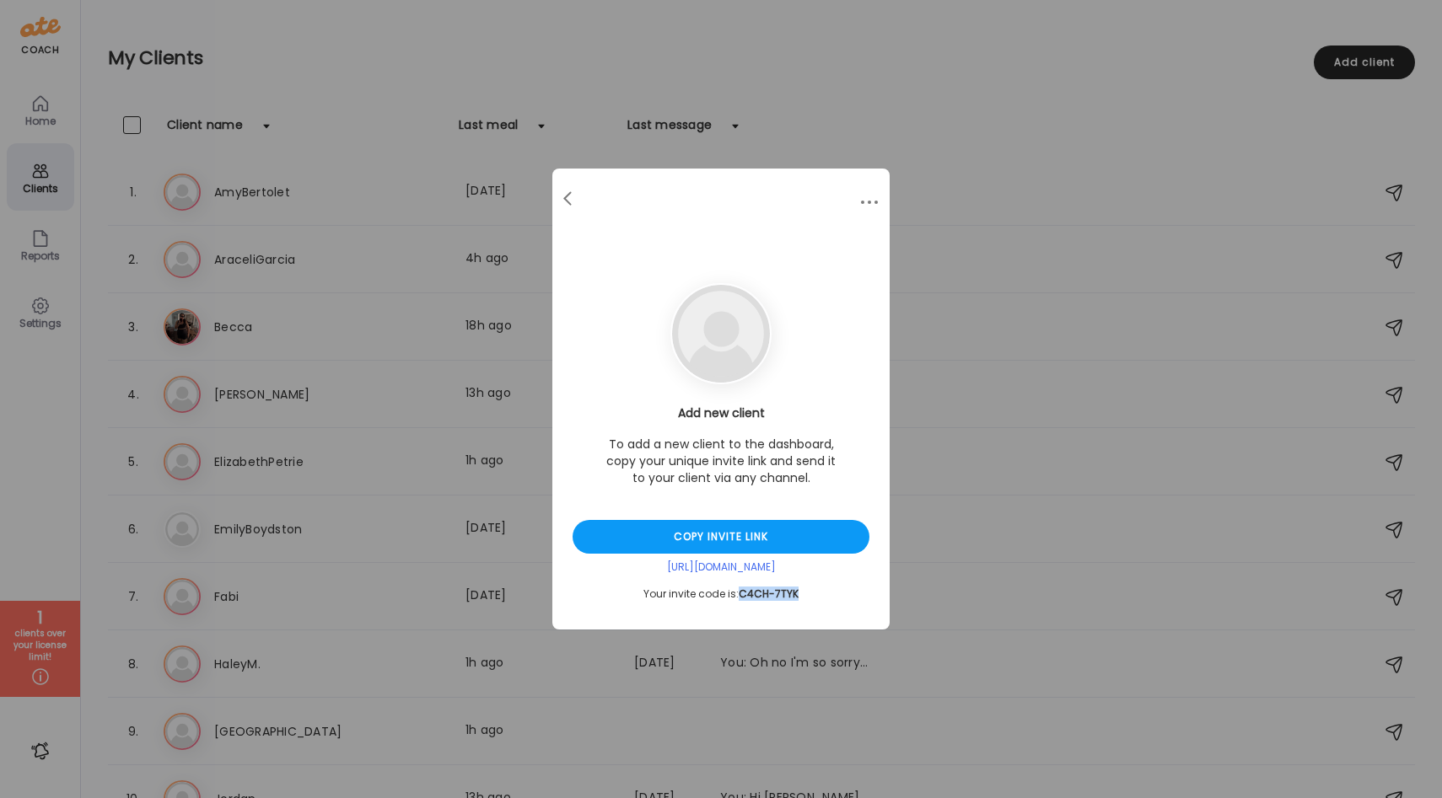
drag, startPoint x: 798, startPoint y: 594, endPoint x: 741, endPoint y: 595, distance: 57.3
click at [741, 595] on div "Your invite code is: C4CH-7TYK" at bounding box center [720, 594] width 297 height 13
click at [741, 595] on span "C4CH-7TYK" at bounding box center [769, 594] width 60 height 14
click at [568, 200] on span at bounding box center [567, 195] width 8 height 8
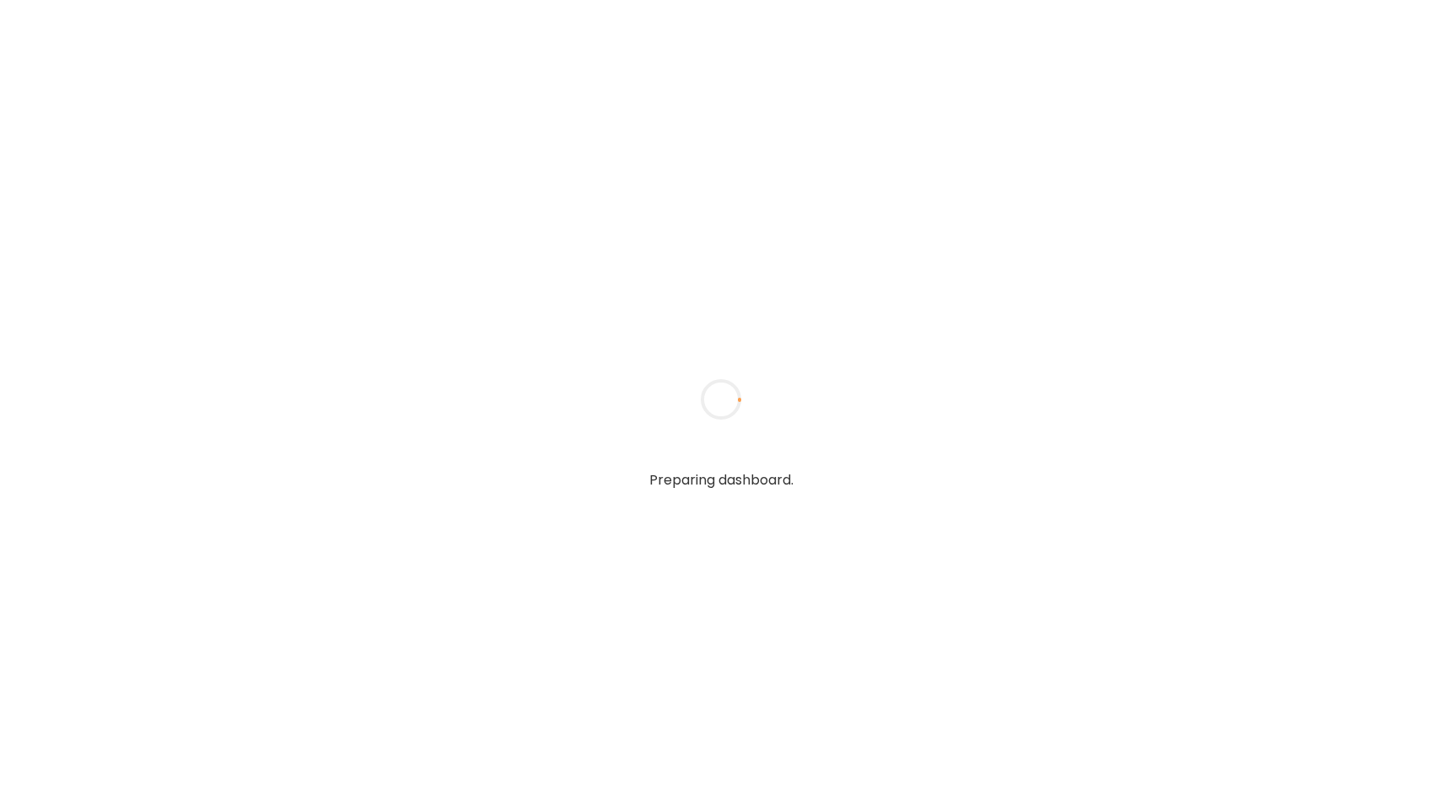
type input "**********"
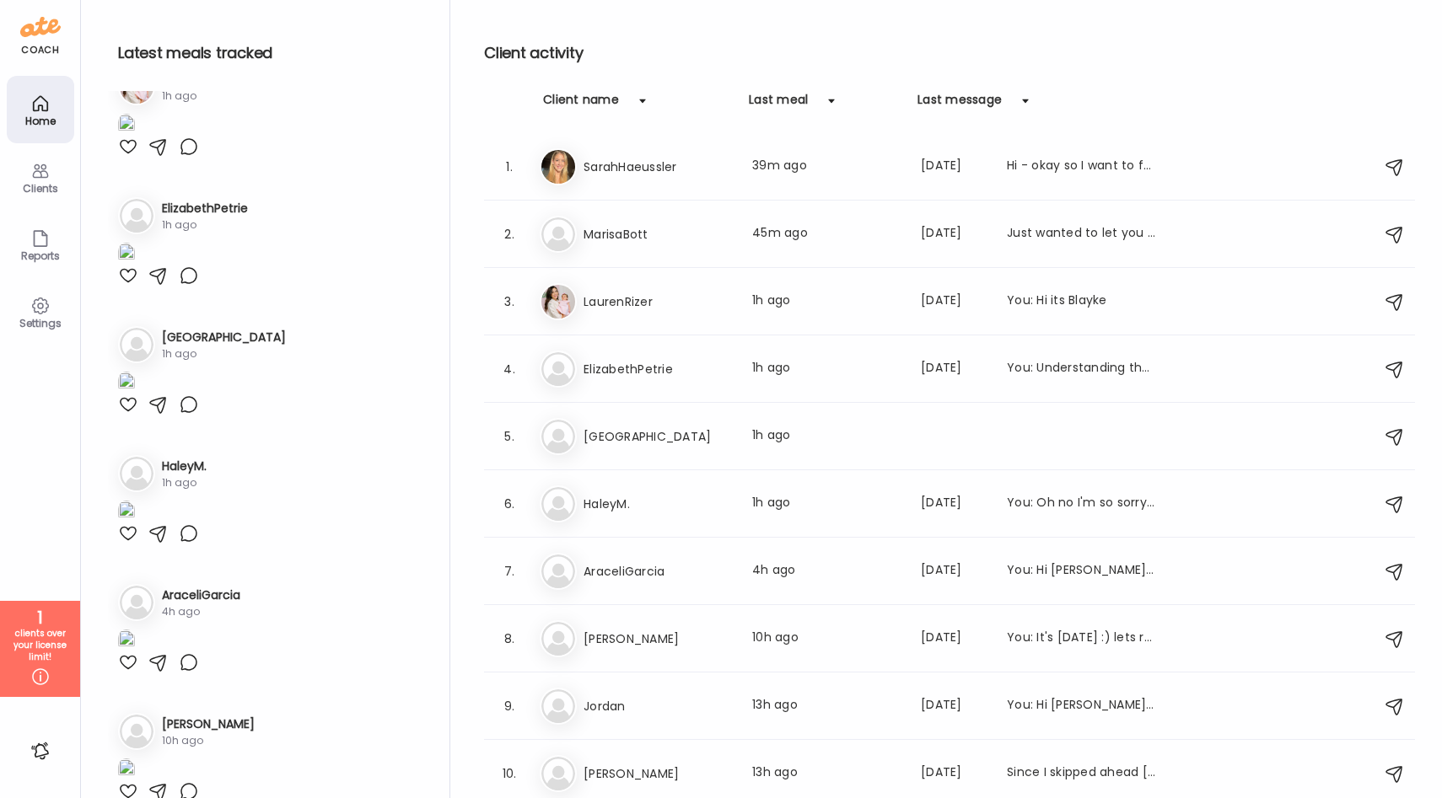
scroll to position [743, 0]
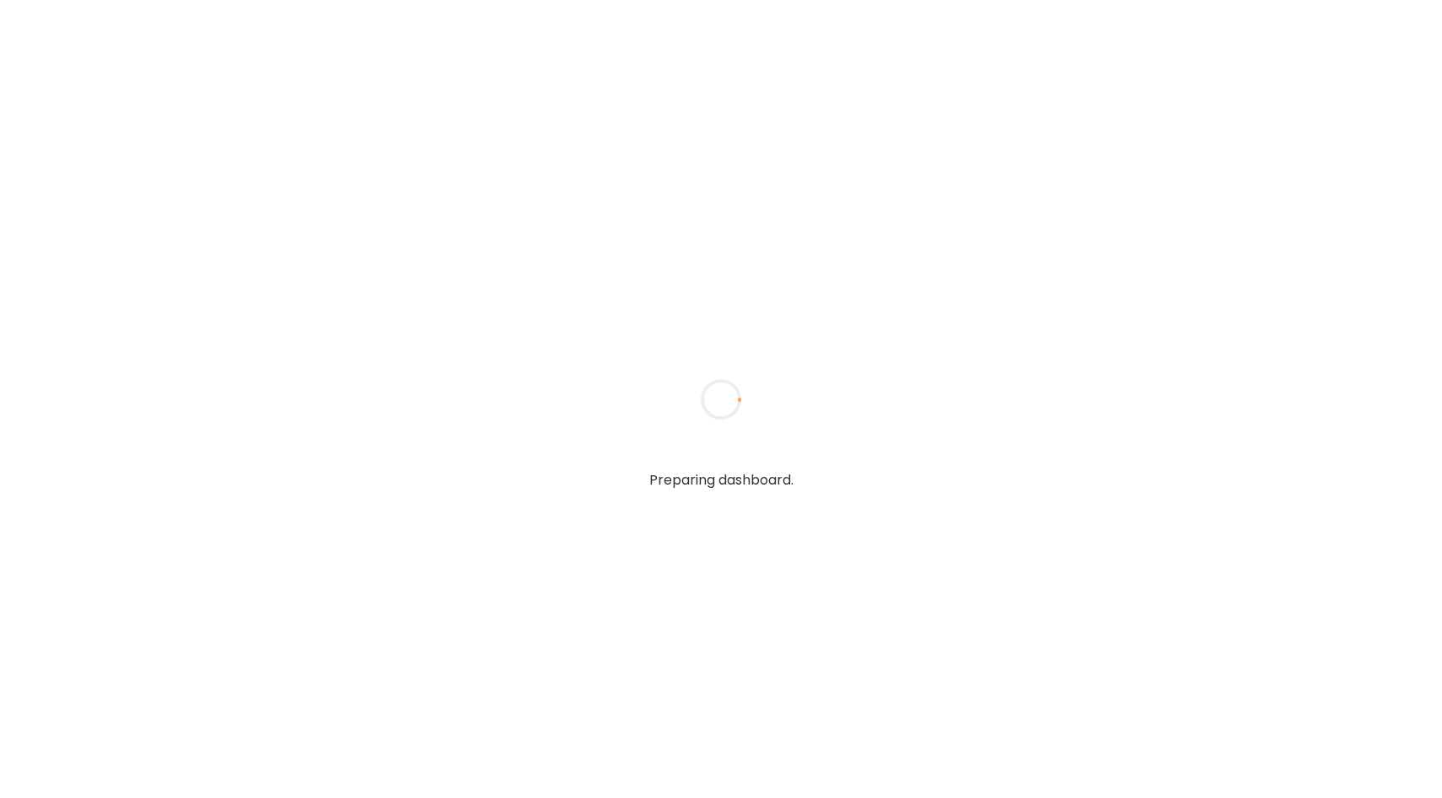
type input "**********"
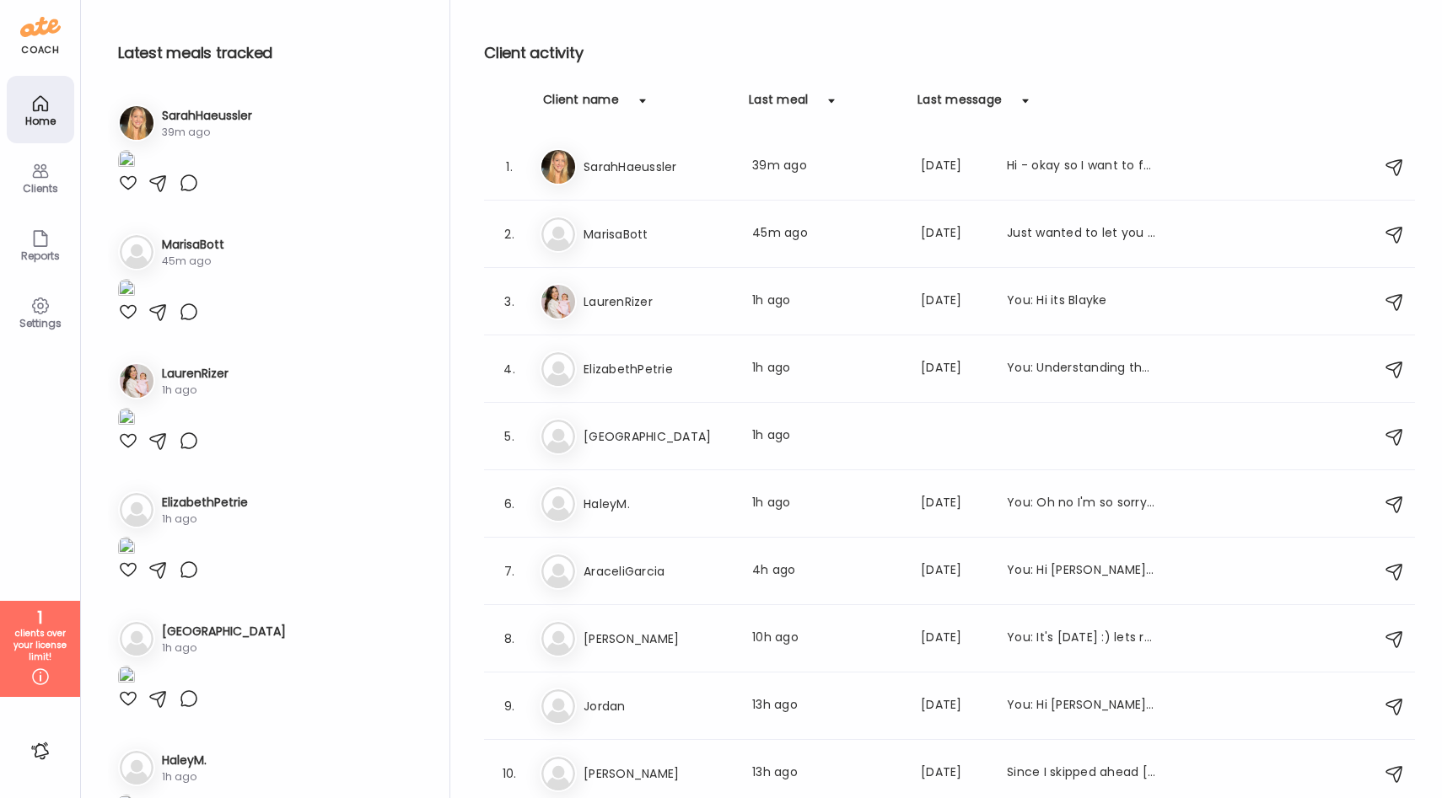
click at [133, 193] on div at bounding box center [128, 183] width 20 height 20
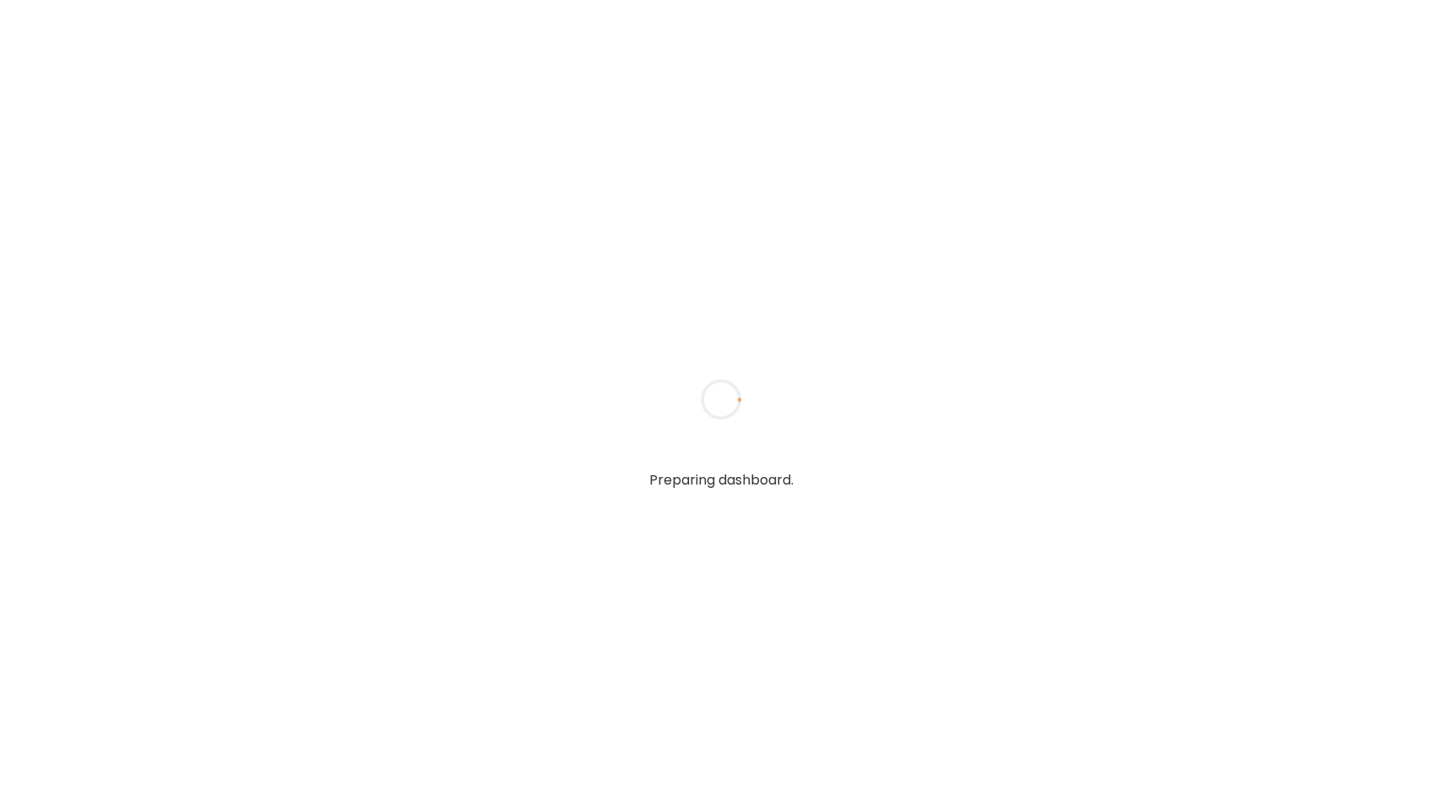
type input "**********"
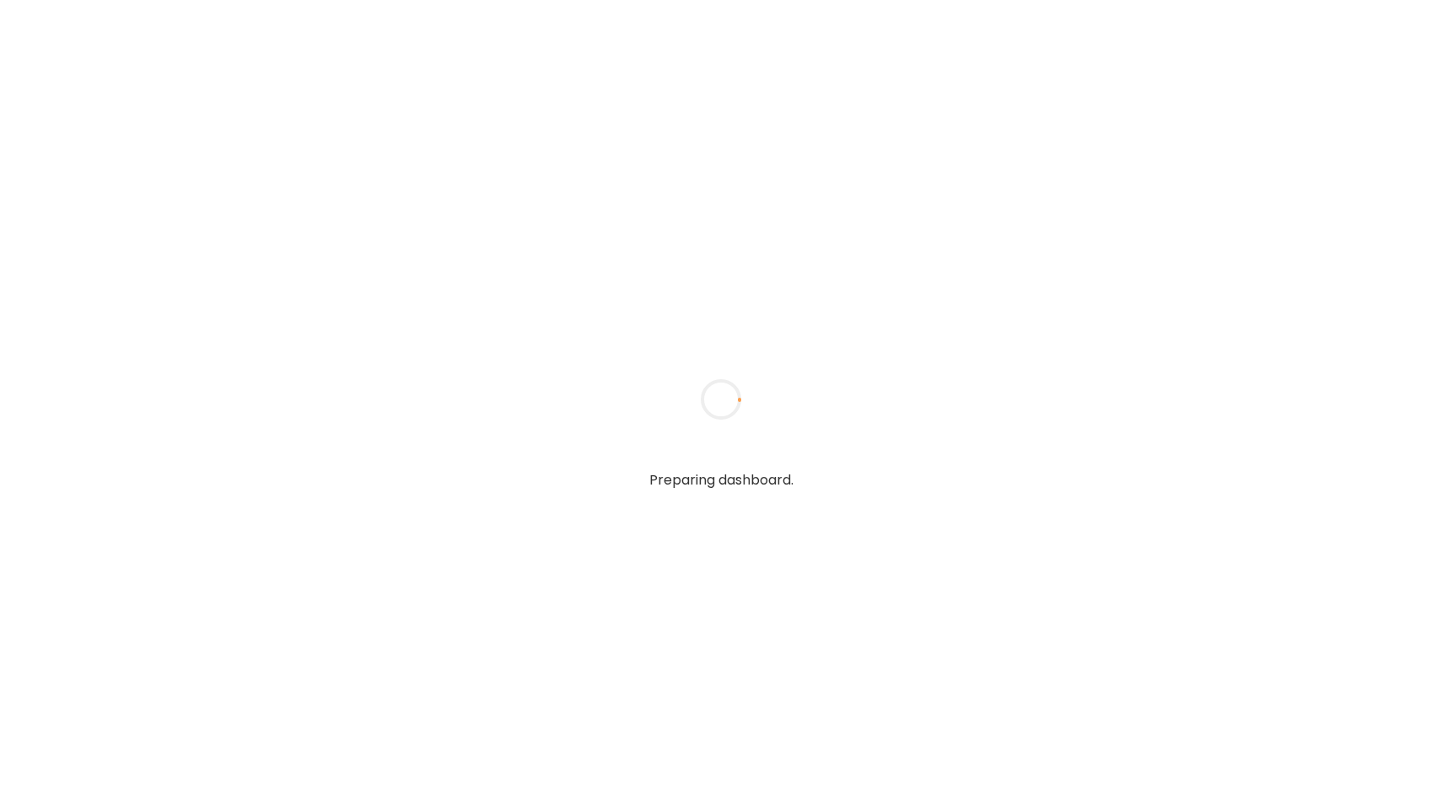
type input "**********"
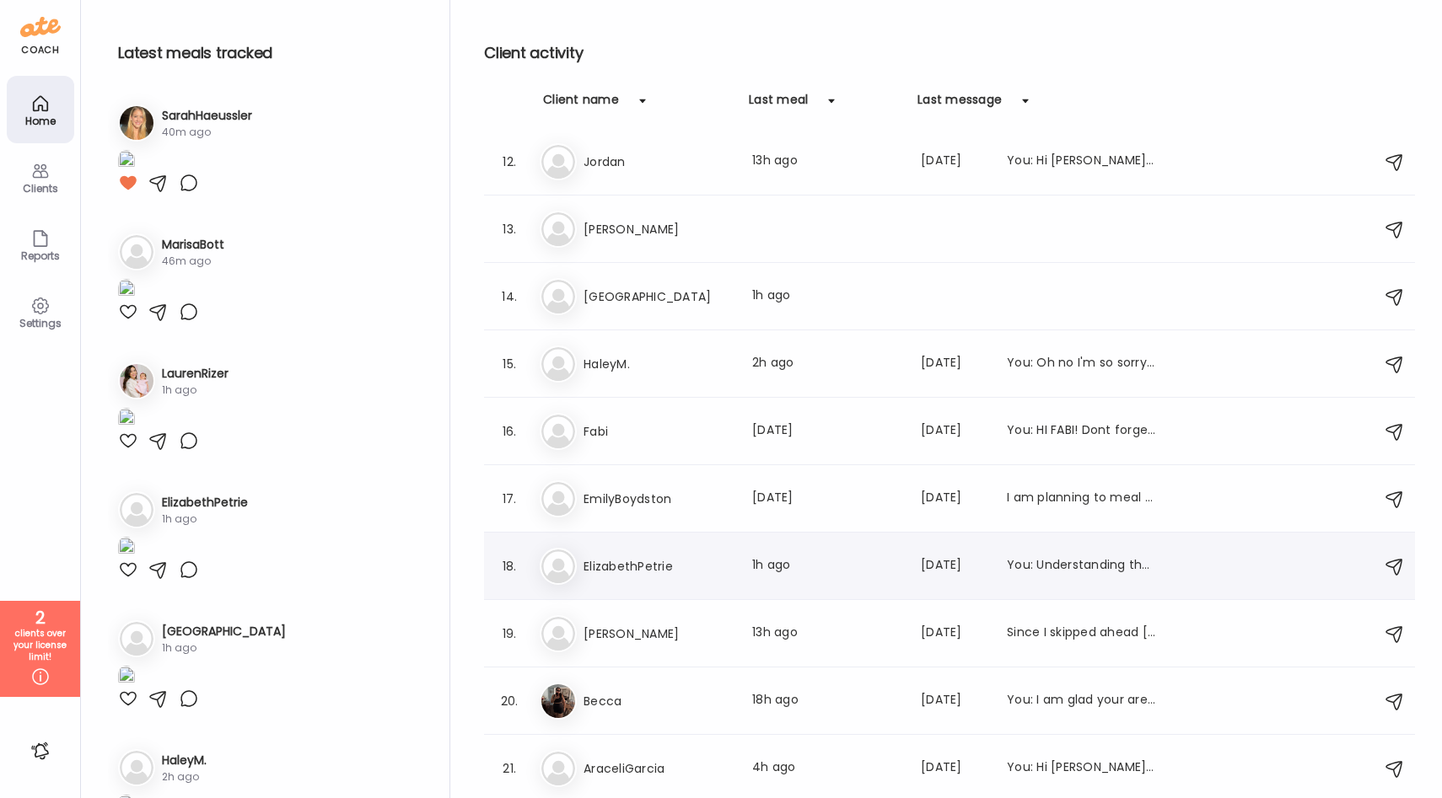
scroll to position [745, 0]
click at [696, 235] on h3 "Jonathon" at bounding box center [657, 231] width 148 height 20
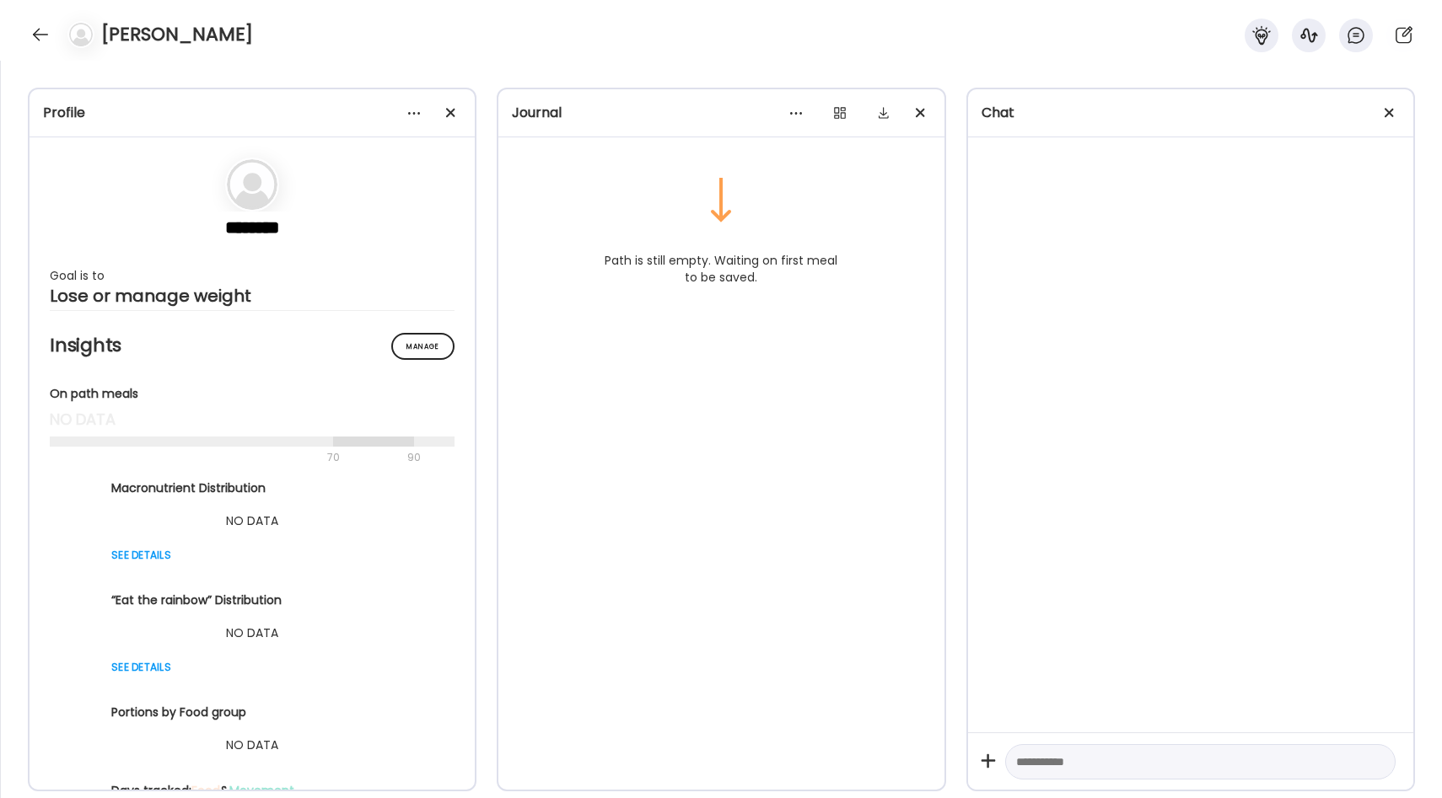
click at [1029, 752] on textarea at bounding box center [1185, 762] width 338 height 20
type textarea "**********"
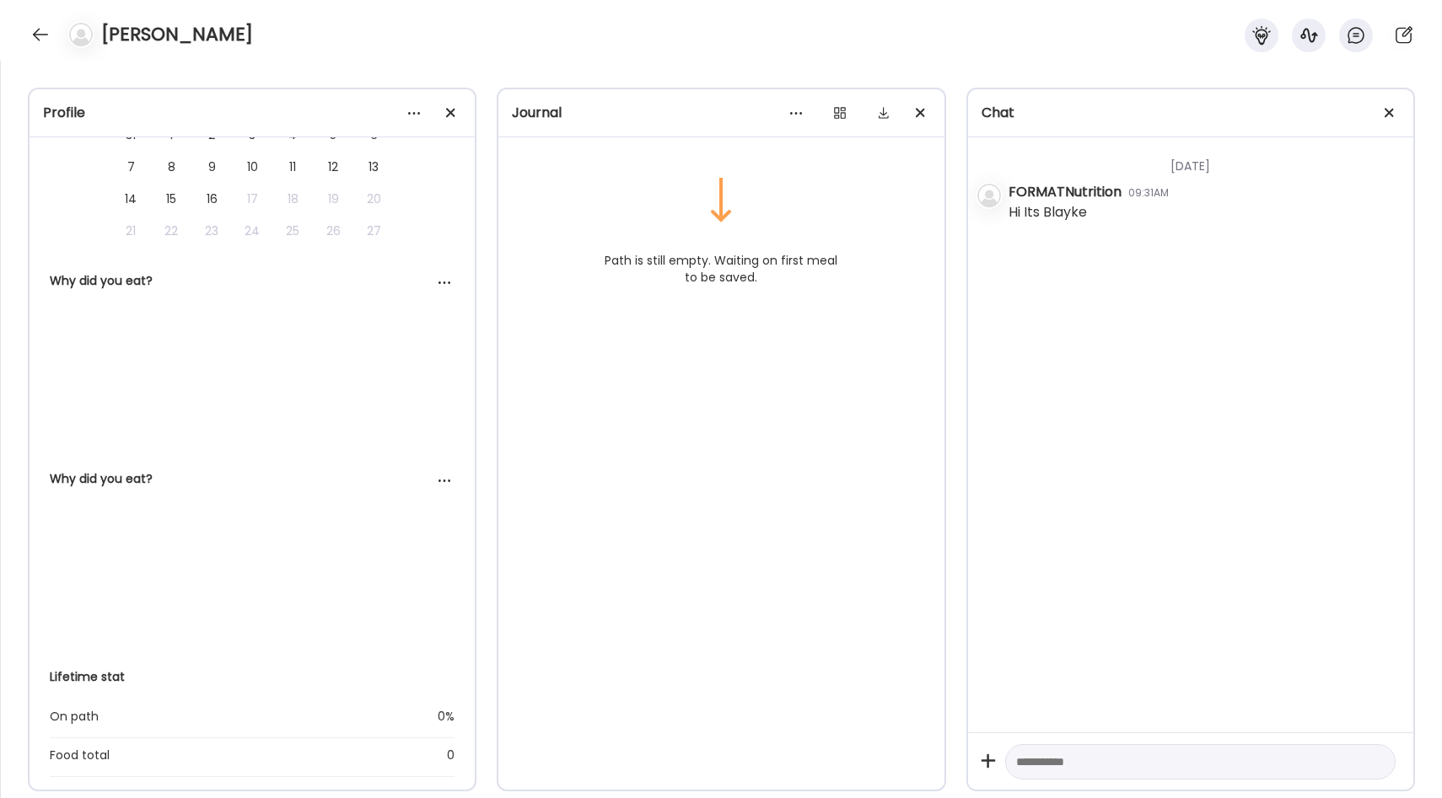
scroll to position [0, 0]
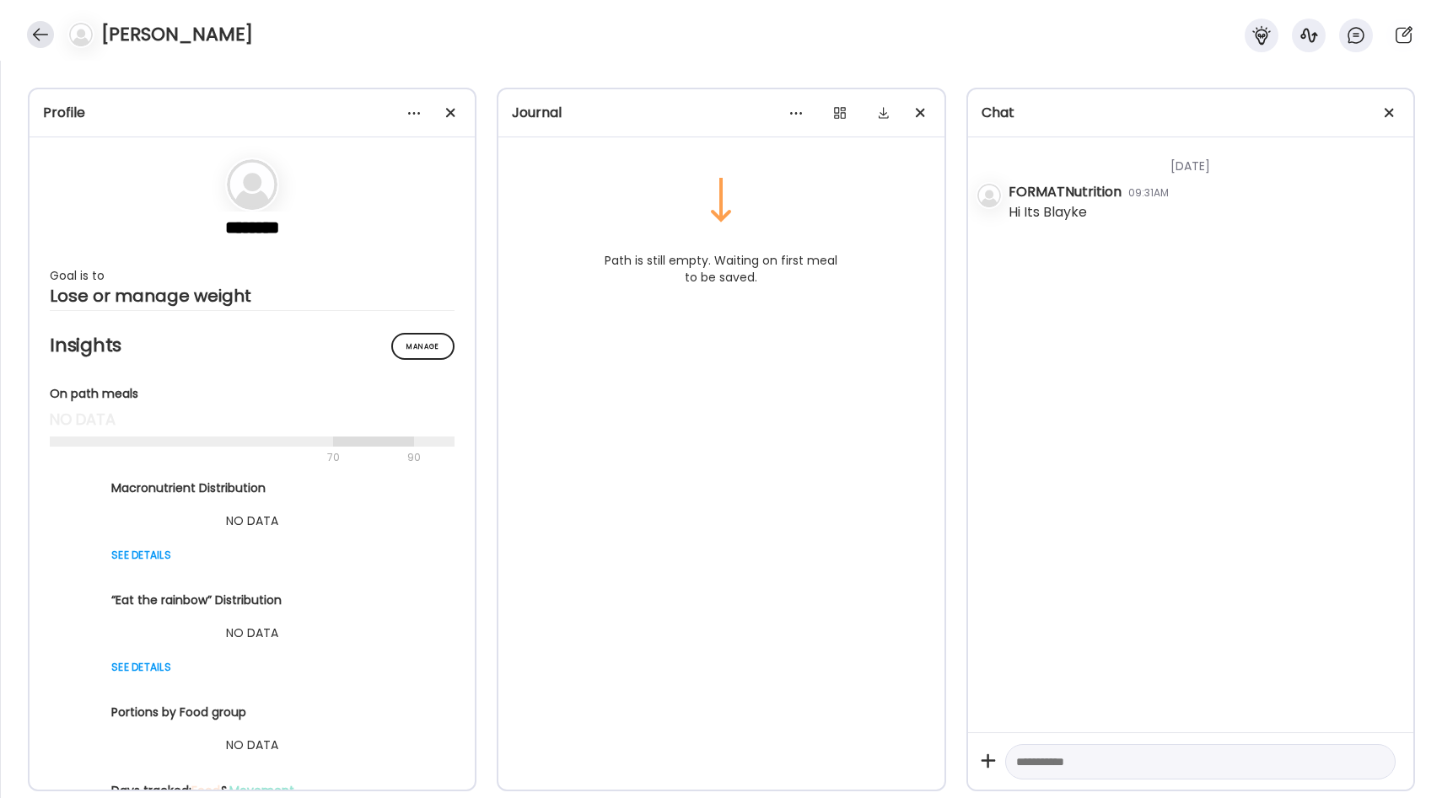
click at [41, 33] on div at bounding box center [40, 34] width 27 height 27
